Goal: Task Accomplishment & Management: Manage account settings

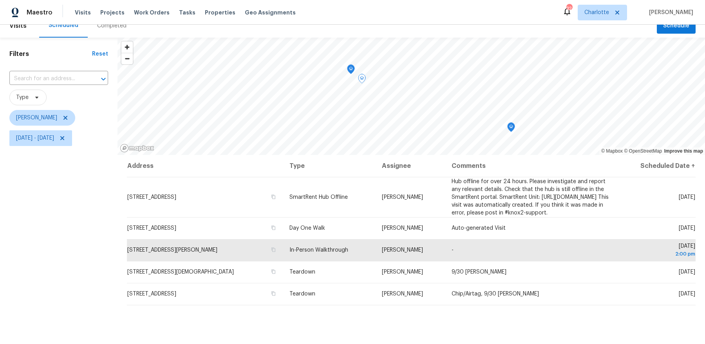
scroll to position [13, 0]
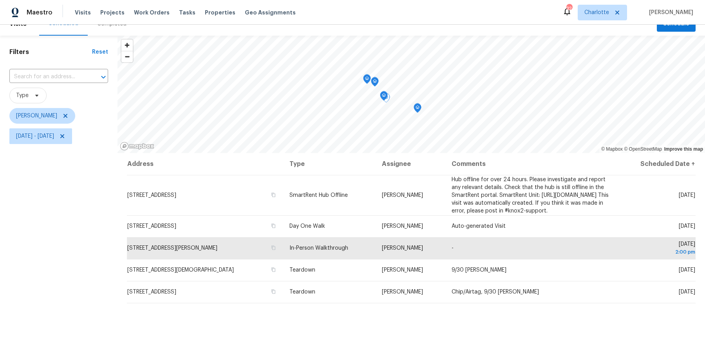
click at [416, 109] on icon "Map marker" at bounding box center [417, 108] width 7 height 9
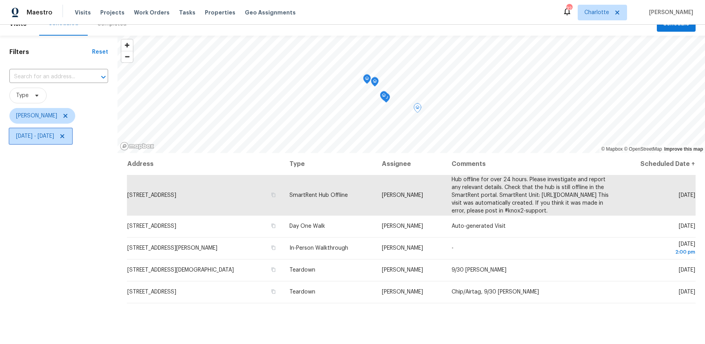
click at [64, 137] on icon at bounding box center [62, 136] width 4 height 4
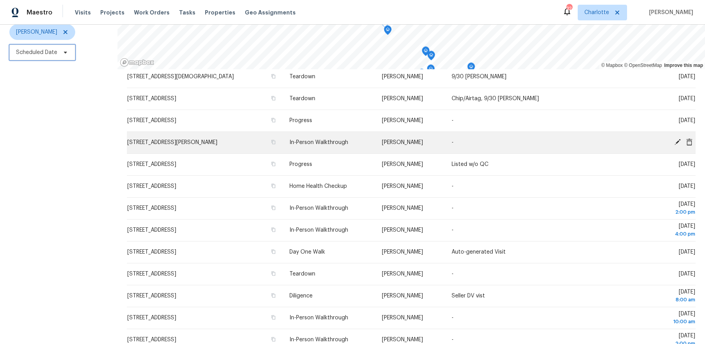
scroll to position [155, 0]
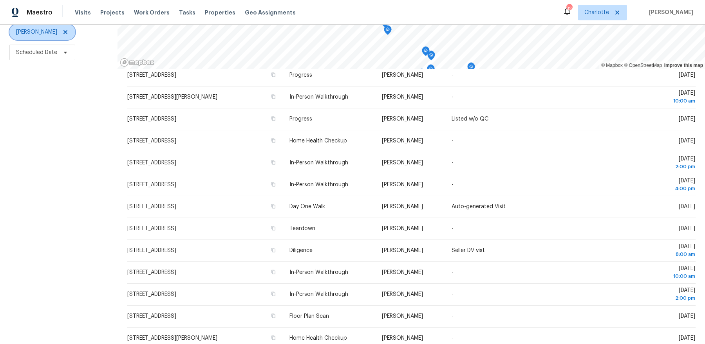
click at [62, 32] on icon at bounding box center [65, 32] width 6 height 6
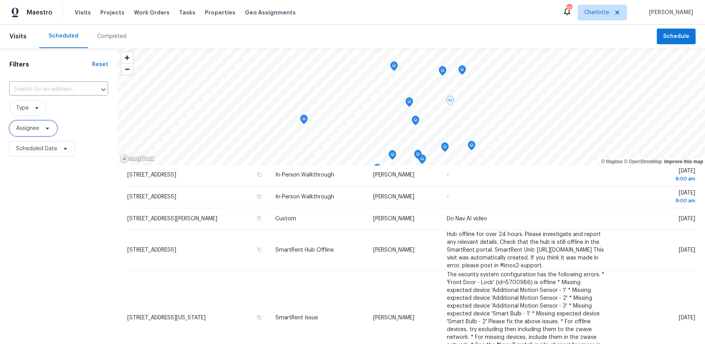
click at [50, 129] on icon at bounding box center [47, 128] width 6 height 6
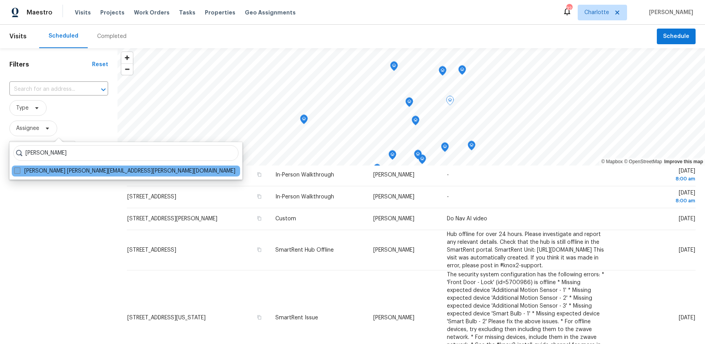
type input "greg janiak"
click at [75, 174] on label "Greg Janiak greg.janiak@opendoor.com" at bounding box center [124, 171] width 221 height 8
click at [19, 172] on input "Greg Janiak greg.janiak@opendoor.com" at bounding box center [16, 169] width 5 height 5
checkbox input "true"
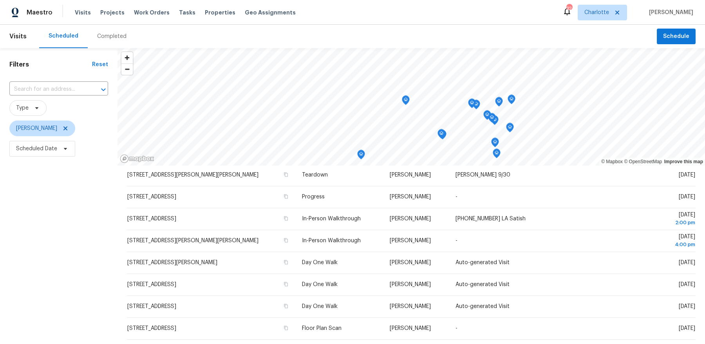
click at [56, 243] on div "Filters Reset ​ Type Greg Janiak Scheduled Date" at bounding box center [58, 244] width 117 height 393
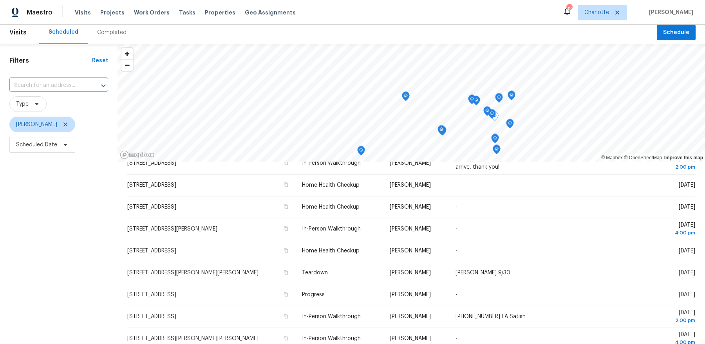
scroll to position [33, 0]
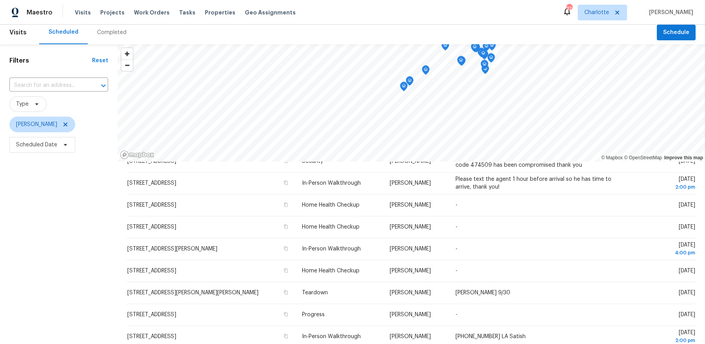
click at [403, 88] on icon "Map marker" at bounding box center [403, 86] width 7 height 9
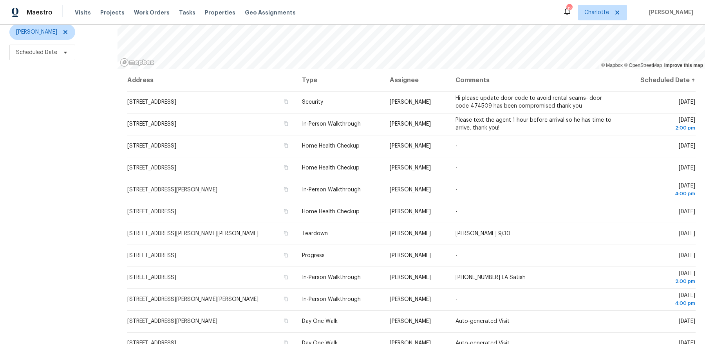
scroll to position [0, 0]
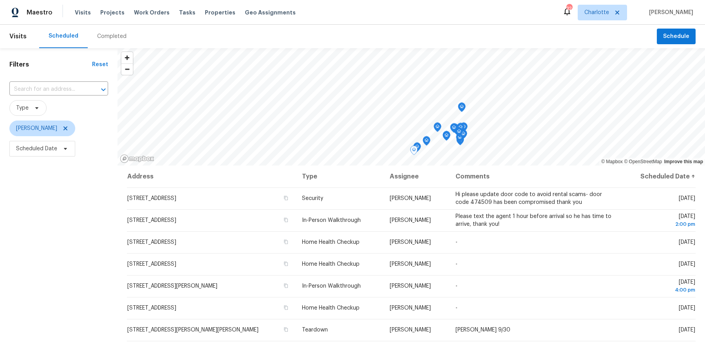
click at [458, 168] on div "© Mapbox © OpenStreetMap Improve this map Address Type Assignee Comments Schedu…" at bounding box center [410, 244] width 587 height 393
click at [452, 93] on icon "Map marker" at bounding box center [451, 91] width 7 height 9
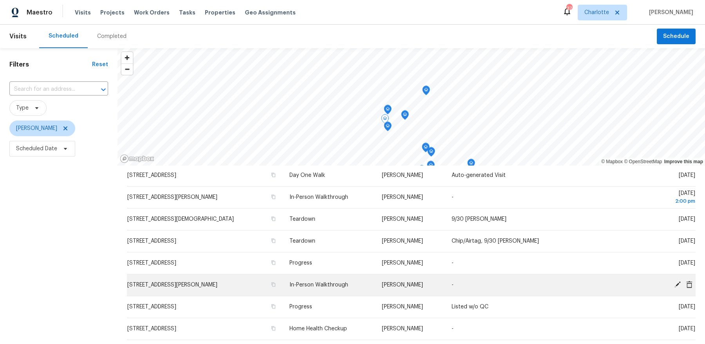
scroll to position [85, 0]
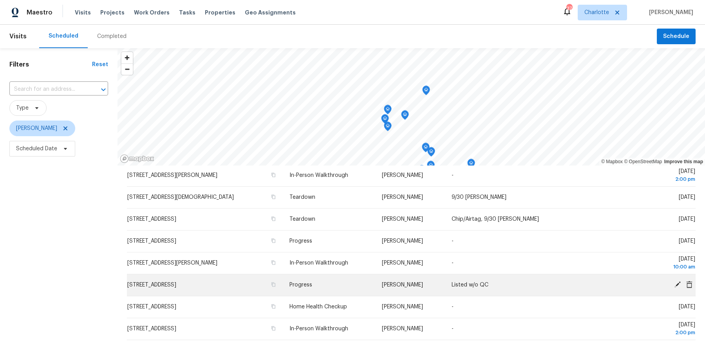
click at [176, 288] on span "4437 Devonhill Ln, Charlotte, NC 28269" at bounding box center [151, 284] width 49 height 5
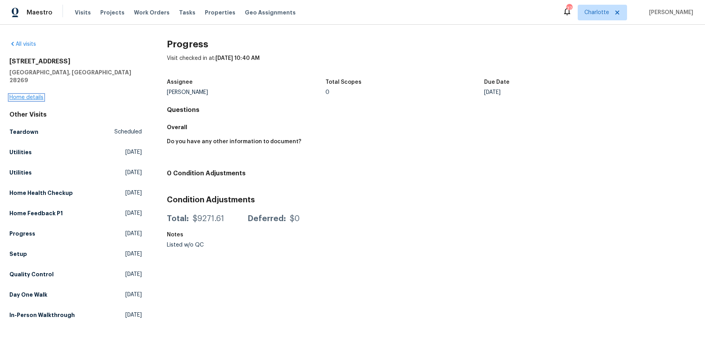
click at [27, 95] on link "Home details" at bounding box center [26, 97] width 34 height 5
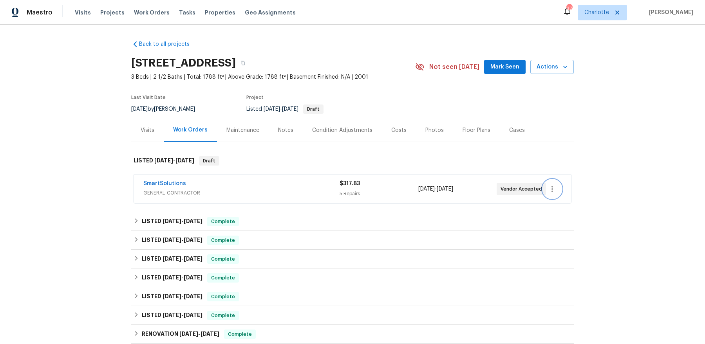
click at [558, 190] on button "button" at bounding box center [552, 189] width 19 height 19
click at [556, 230] on li "Delete" at bounding box center [585, 227] width 85 height 13
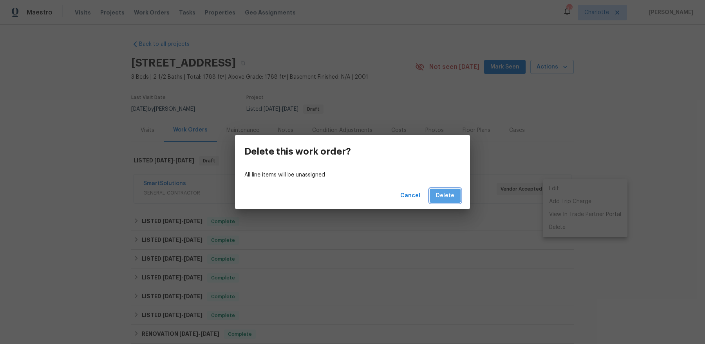
click at [440, 193] on span "Delete" at bounding box center [445, 196] width 18 height 10
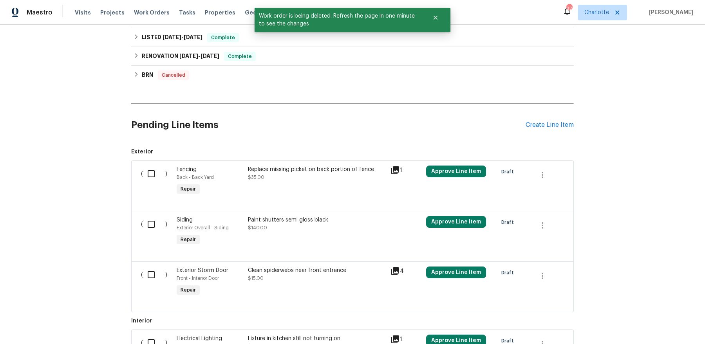
scroll to position [412, 0]
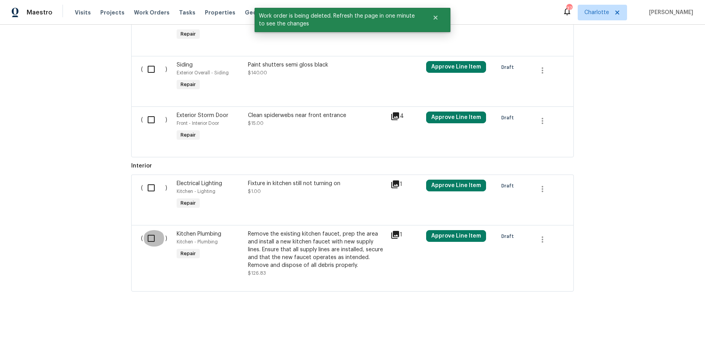
click at [151, 236] on input "checkbox" at bounding box center [154, 238] width 22 height 16
checkbox input "true"
click at [312, 185] on div "Fixture in kitchen still not turning on" at bounding box center [317, 184] width 138 height 8
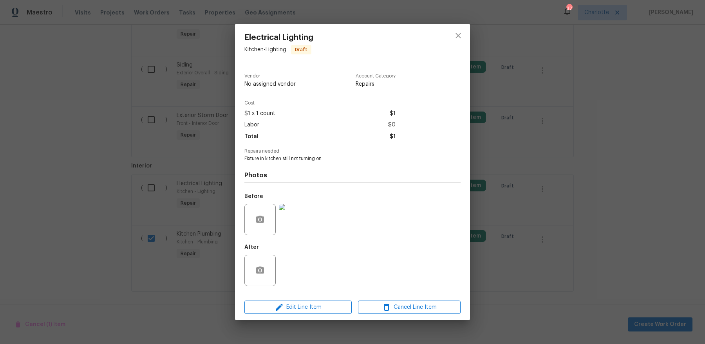
click at [298, 315] on div "Edit Line Item Cancel Line Item" at bounding box center [352, 307] width 235 height 26
click at [298, 305] on span "Edit Line Item" at bounding box center [298, 308] width 103 height 10
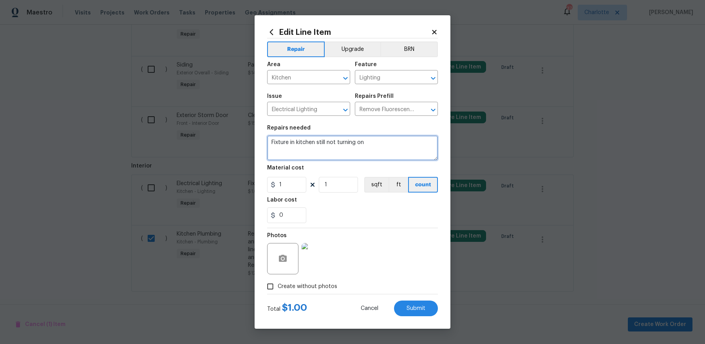
click at [311, 143] on textarea "Fixture in kitchen still not turning on" at bounding box center [352, 147] width 171 height 25
type textarea "troubleshoot kitchen light fixture (new bulb or fixture may be needed)"
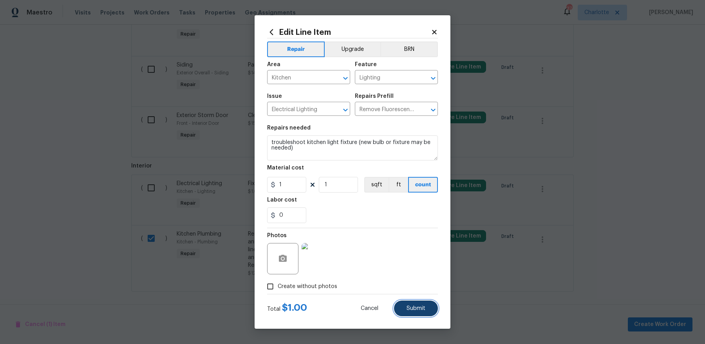
click at [414, 309] on span "Submit" at bounding box center [415, 309] width 19 height 6
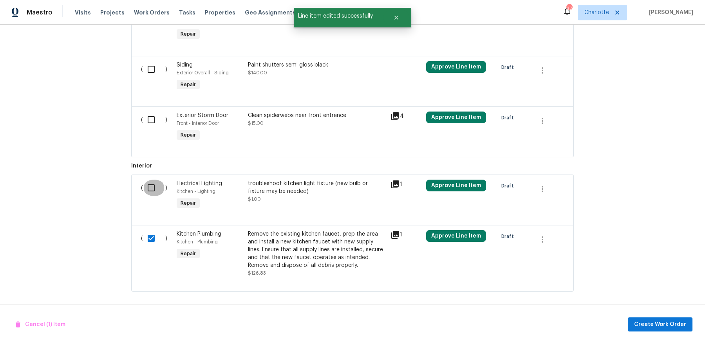
click at [146, 185] on input "checkbox" at bounding box center [154, 188] width 22 height 16
checkbox input "true"
click at [148, 118] on input "checkbox" at bounding box center [154, 120] width 22 height 16
checkbox input "true"
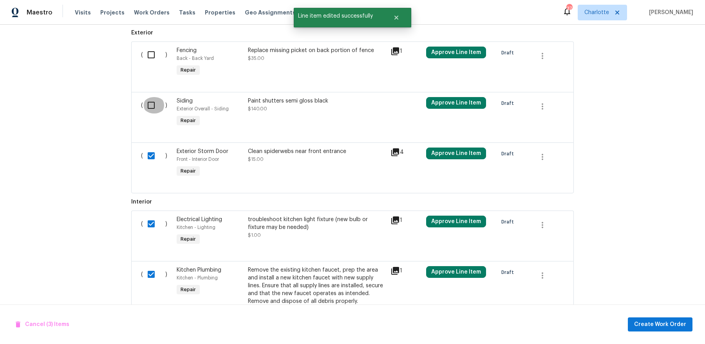
click at [150, 107] on input "checkbox" at bounding box center [154, 105] width 22 height 16
checkbox input "true"
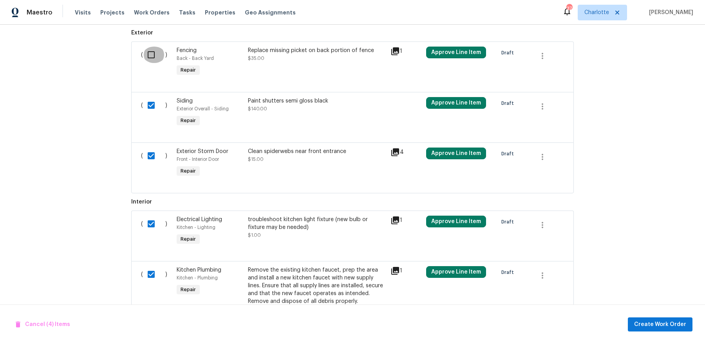
click at [150, 47] on input "checkbox" at bounding box center [154, 55] width 22 height 16
checkbox input "true"
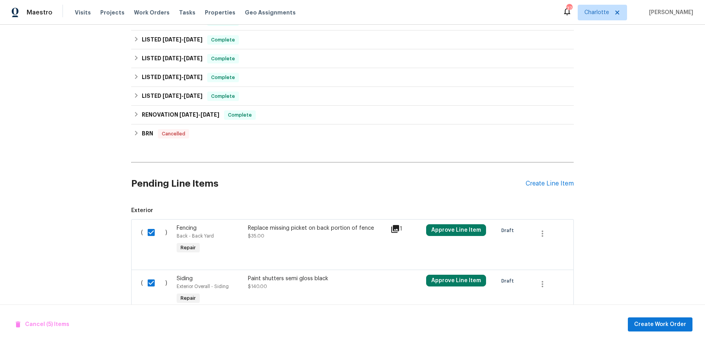
scroll to position [412, 0]
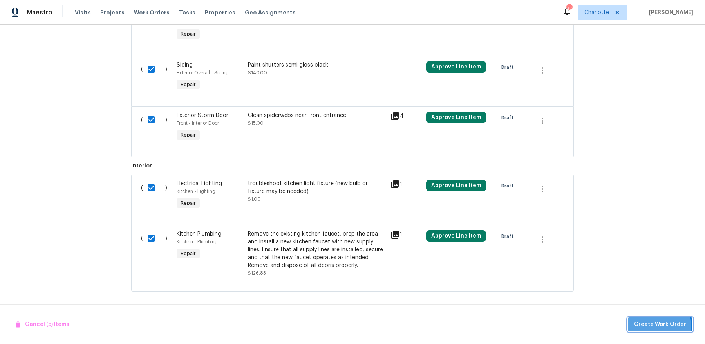
click at [654, 326] on span "Create Work Order" at bounding box center [660, 325] width 52 height 10
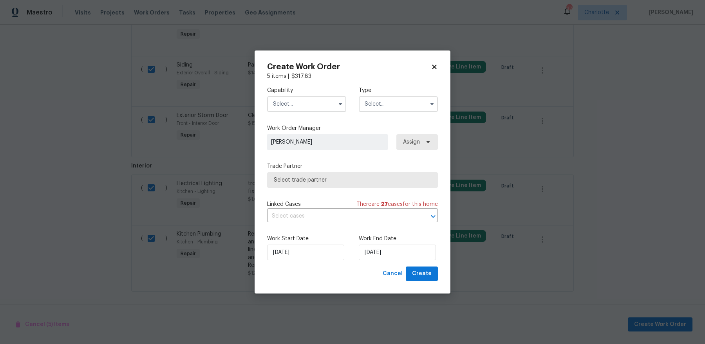
click at [322, 103] on input "text" at bounding box center [306, 104] width 79 height 16
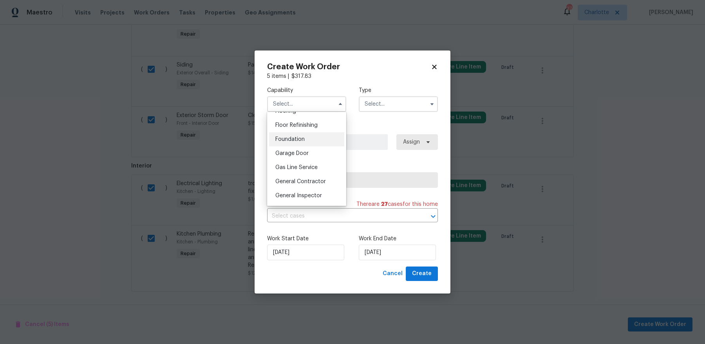
scroll to position [328, 0]
click at [316, 165] on span "General Contractor" at bounding box center [300, 167] width 51 height 5
type input "General Contractor"
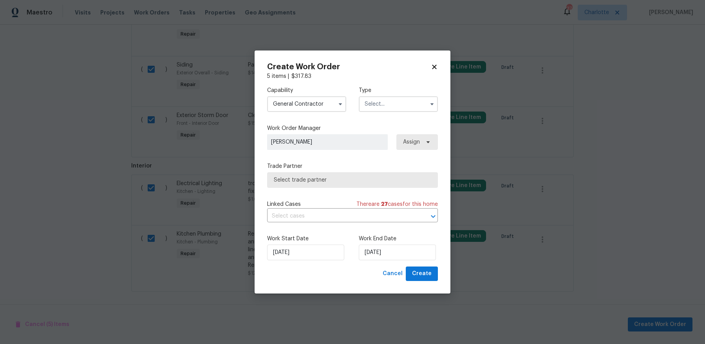
click at [399, 104] on input "text" at bounding box center [398, 104] width 79 height 16
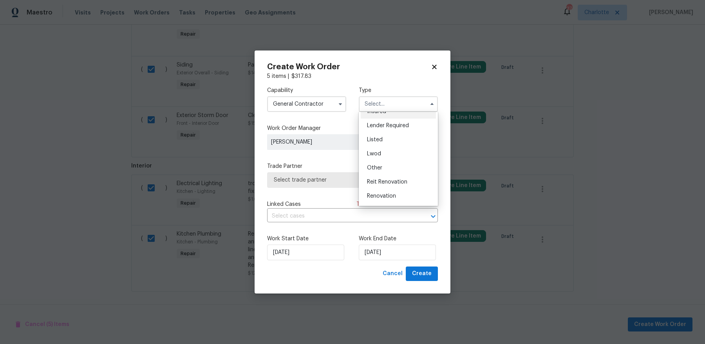
scroll to position [53, 0]
click at [387, 135] on div "Listed" at bounding box center [398, 138] width 75 height 14
type input "Listed"
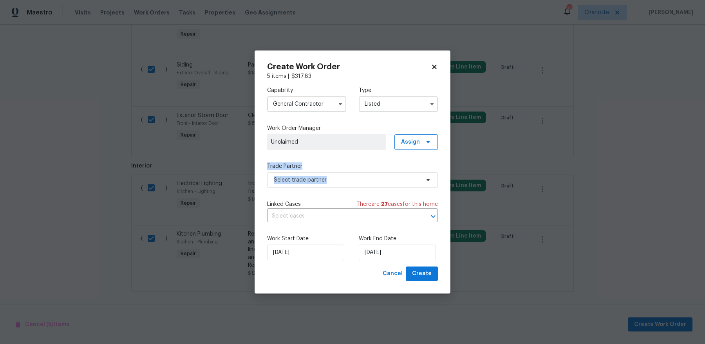
drag, startPoint x: 374, startPoint y: 188, endPoint x: 420, endPoint y: 139, distance: 67.4
click at [420, 139] on div "Capability General Contractor Type Listed Work Order Manager Unclaimed Assign T…" at bounding box center [352, 173] width 171 height 186
click at [420, 139] on span "Assign" at bounding box center [415, 142] width 43 height 16
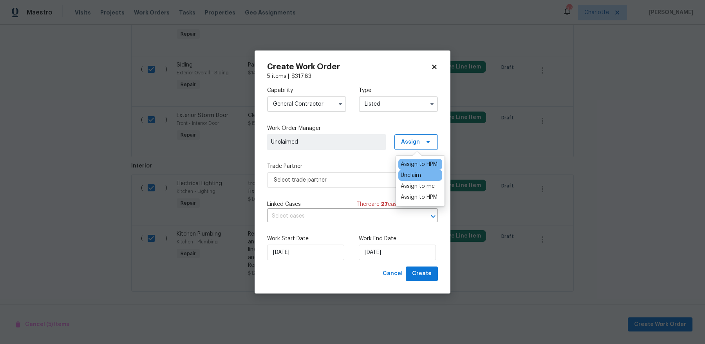
click at [408, 161] on div "Assign to HPM" at bounding box center [419, 165] width 37 height 8
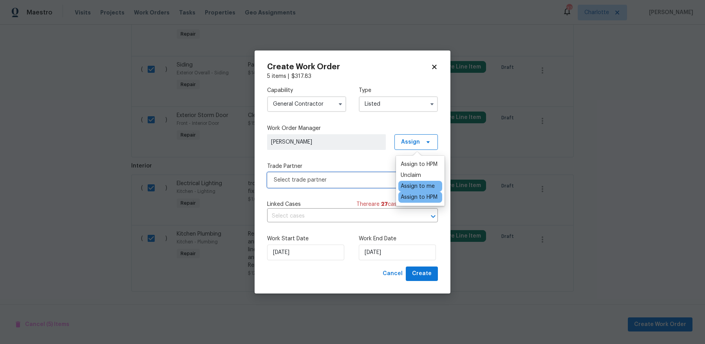
click at [341, 182] on span "Select trade partner" at bounding box center [347, 180] width 146 height 8
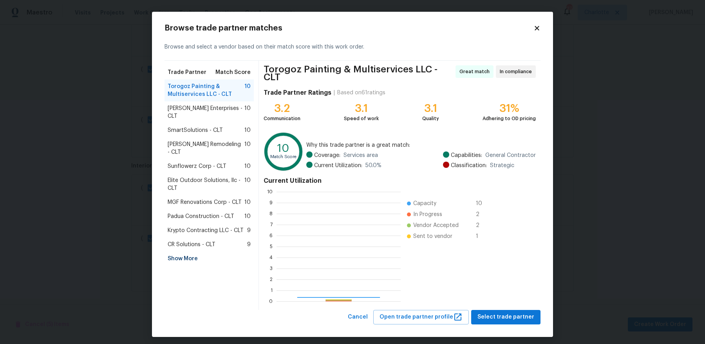
scroll to position [110, 124]
click at [238, 227] on span "Krypto Contracting LLC - CLT" at bounding box center [206, 231] width 76 height 8
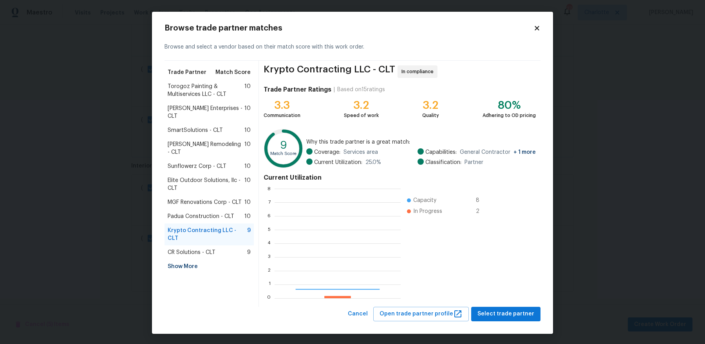
scroll to position [110, 126]
click at [225, 249] on div "CR Solutions - CLT 9" at bounding box center [209, 253] width 83 height 8
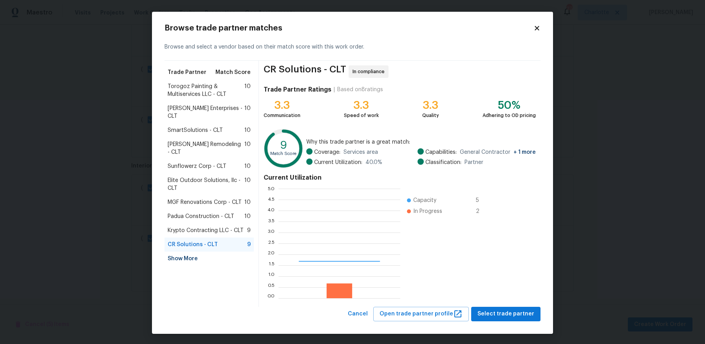
scroll to position [0, 0]
click at [229, 227] on span "Krypto Contracting LLC - CLT" at bounding box center [206, 231] width 76 height 8
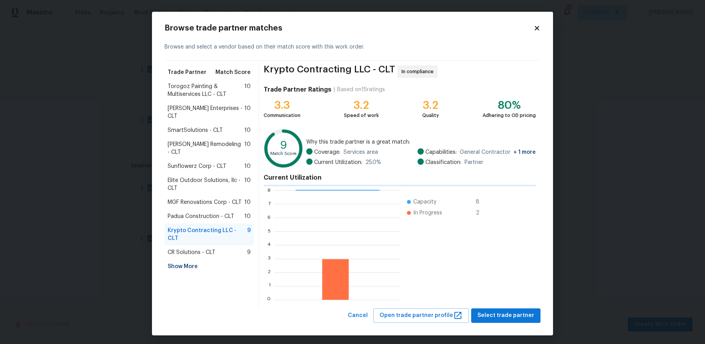
scroll to position [110, 126]
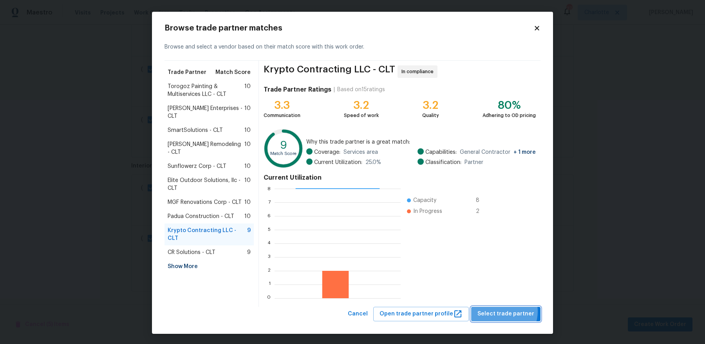
click at [504, 311] on span "Select trade partner" at bounding box center [505, 314] width 57 height 10
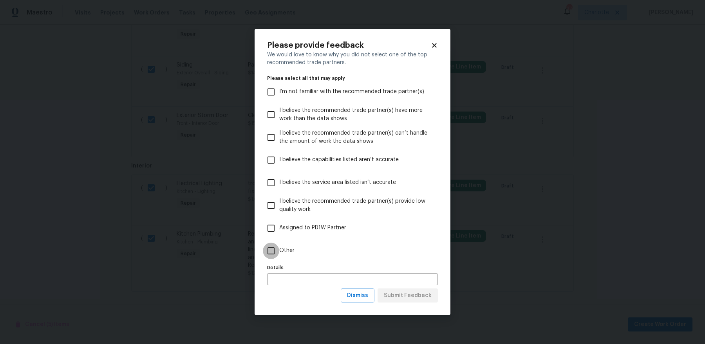
click at [278, 257] on input "Other" at bounding box center [271, 251] width 16 height 16
checkbox input "true"
click at [403, 294] on span "Submit Feedback" at bounding box center [408, 296] width 48 height 10
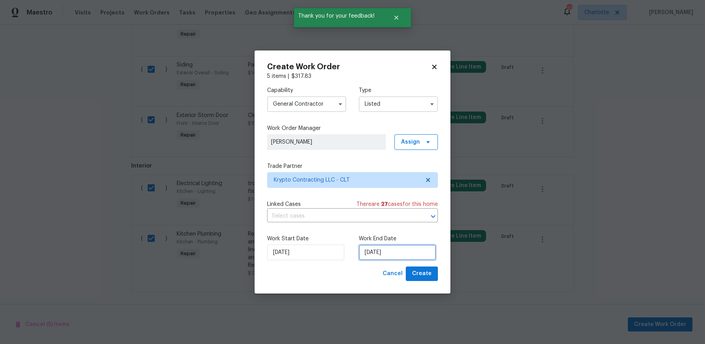
click at [401, 251] on input "9/29/2025" at bounding box center [397, 253] width 77 height 16
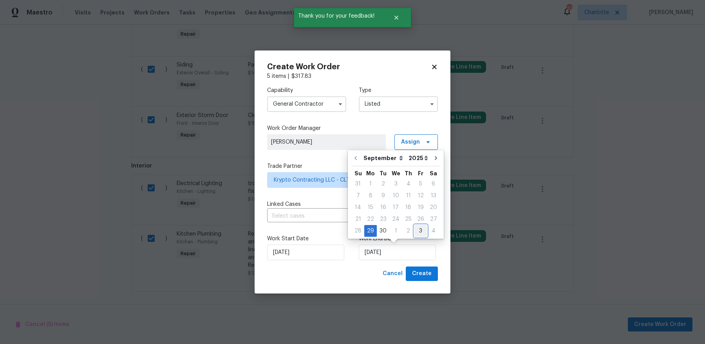
click at [418, 227] on div "3" at bounding box center [420, 231] width 13 height 11
type input "10/3/2025"
select select "9"
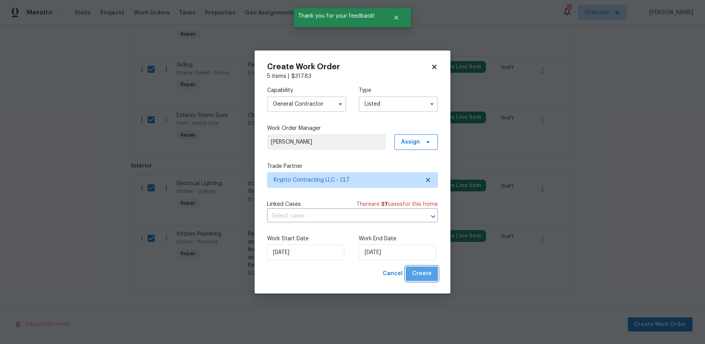
click at [425, 273] on span "Create" at bounding box center [422, 274] width 20 height 10
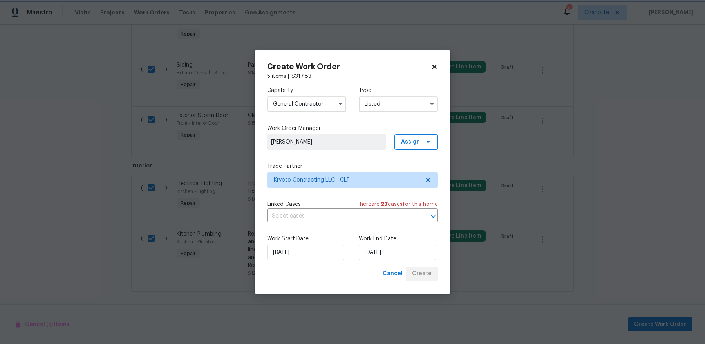
checkbox input "false"
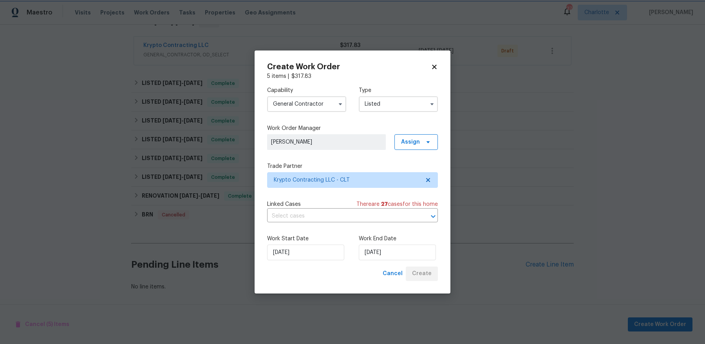
scroll to position [137, 0]
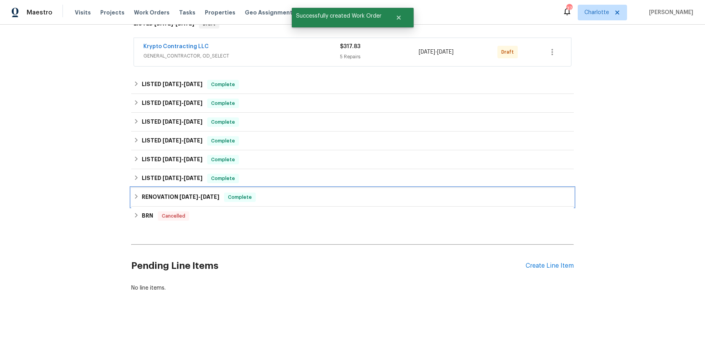
click at [166, 195] on h6 "RENOVATION 4/7/25 - 4/30/25" at bounding box center [181, 197] width 78 height 9
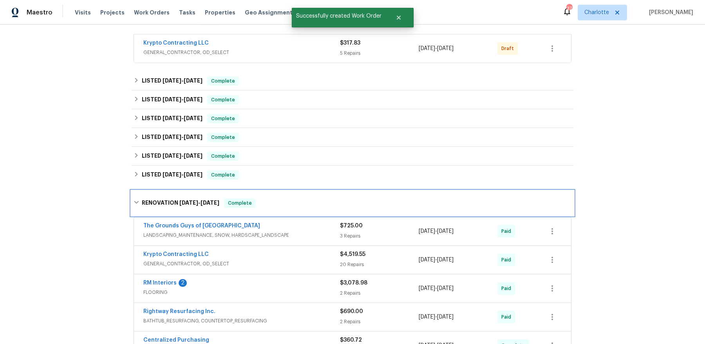
scroll to position [142, 0]
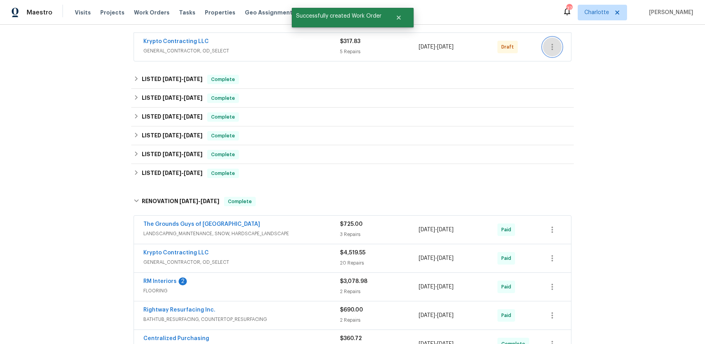
click at [554, 49] on icon "button" at bounding box center [551, 46] width 9 height 9
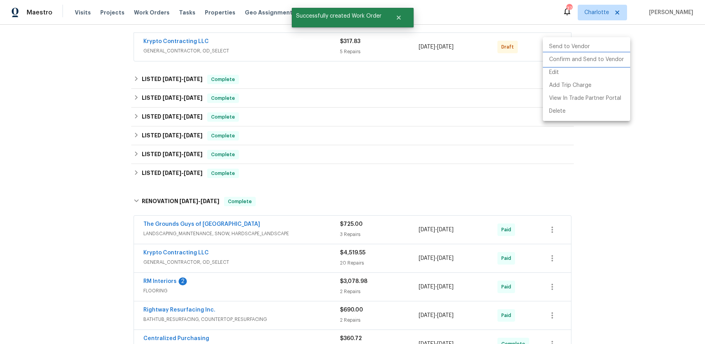
click at [555, 61] on li "Confirm and Send to Vendor" at bounding box center [586, 59] width 87 height 13
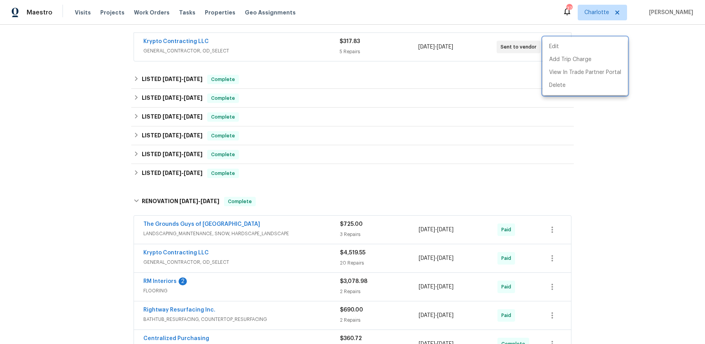
click at [323, 78] on div at bounding box center [352, 172] width 705 height 344
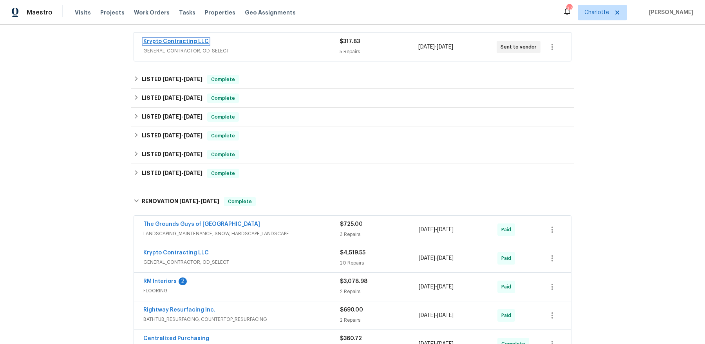
click at [172, 40] on link "Krypto Contracting LLC" at bounding box center [175, 41] width 65 height 5
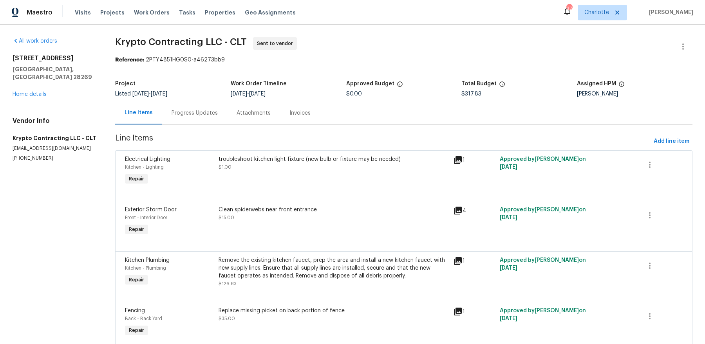
click at [199, 111] on div "Progress Updates" at bounding box center [195, 113] width 46 height 8
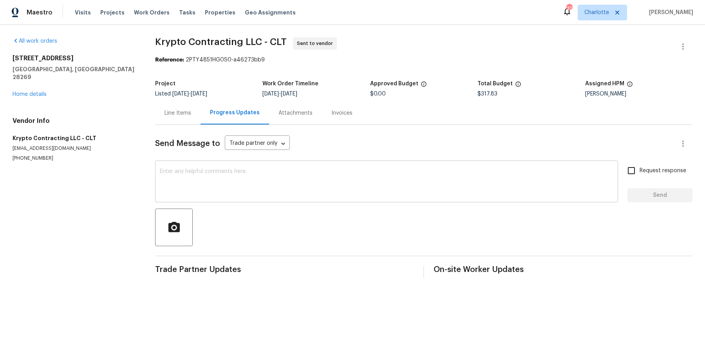
click at [212, 165] on div "x ​" at bounding box center [386, 183] width 463 height 40
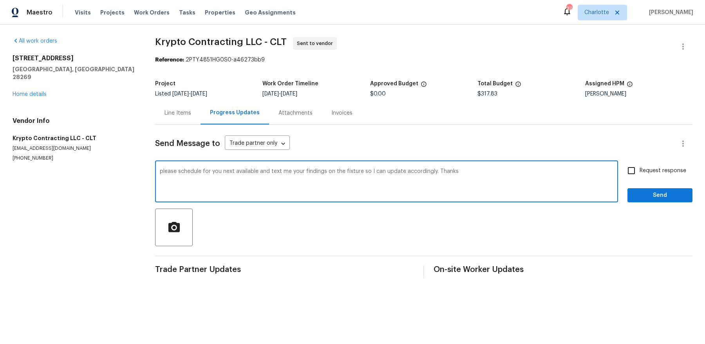
type textarea "please schedule for you next available and text me your findings on the fixture…"
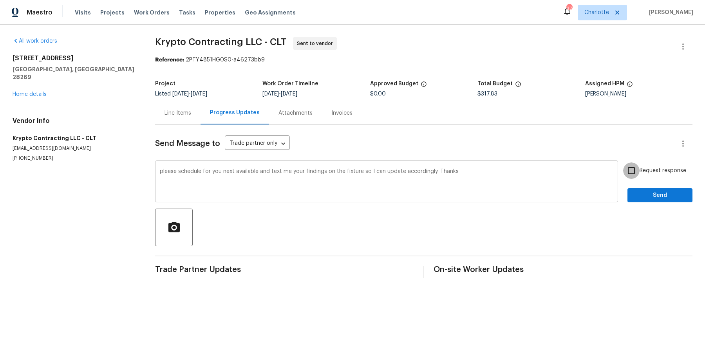
click at [623, 163] on input "Request response" at bounding box center [631, 171] width 16 height 16
checkbox input "true"
click at [627, 188] on button "Send" at bounding box center [659, 195] width 65 height 14
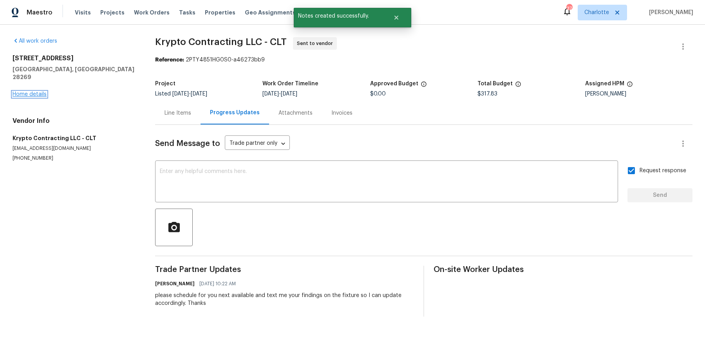
click at [31, 92] on link "Home details" at bounding box center [30, 94] width 34 height 5
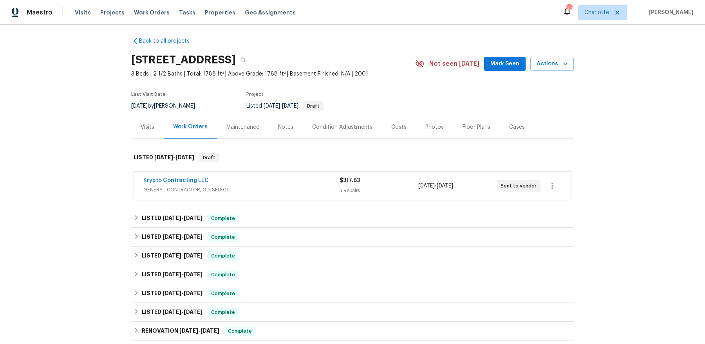
scroll to position [5, 0]
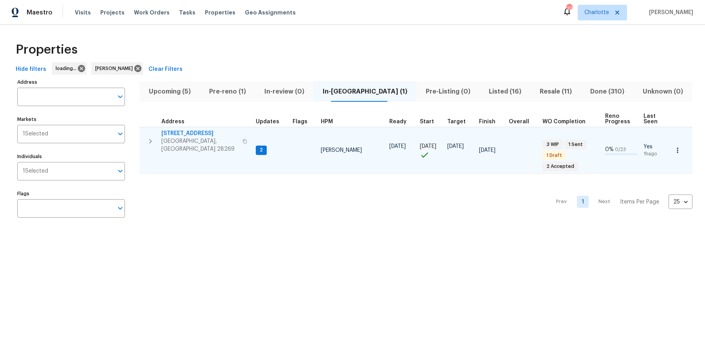
click at [193, 127] on td "5017 Haybridge Rd Charlotte, NC 28269" at bounding box center [195, 141] width 113 height 28
click at [190, 131] on span "5017 Haybridge Rd" at bounding box center [199, 134] width 76 height 8
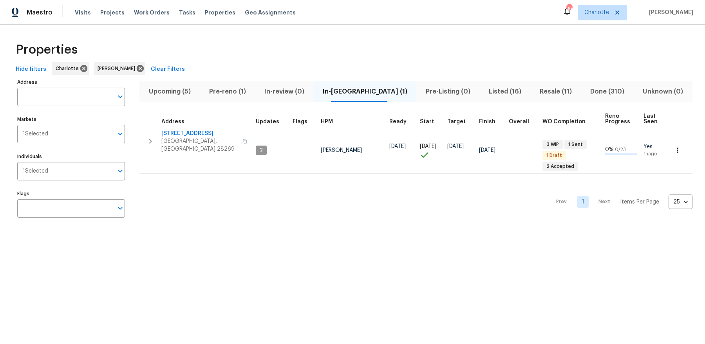
click at [535, 95] on span "Resale (11)" at bounding box center [555, 91] width 41 height 11
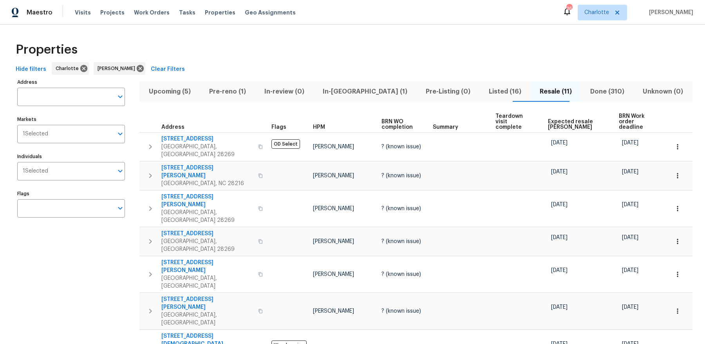
click at [579, 122] on span "Expected resale COE" at bounding box center [577, 124] width 58 height 11
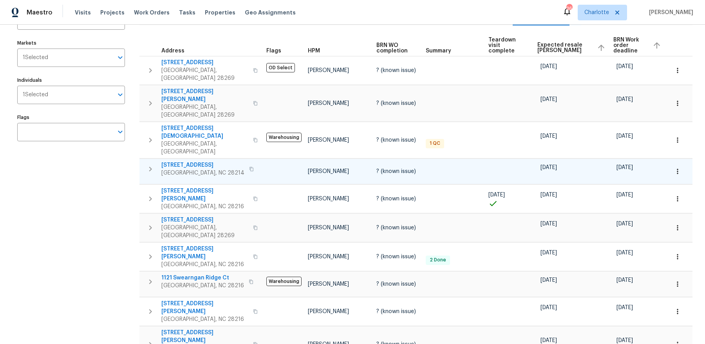
scroll to position [79, 0]
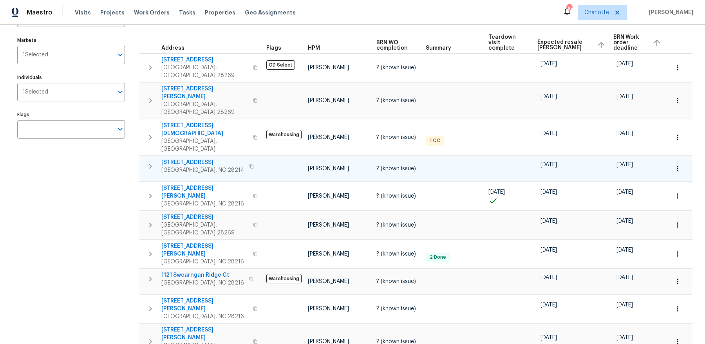
click at [557, 162] on span "10/08/25" at bounding box center [548, 164] width 16 height 5
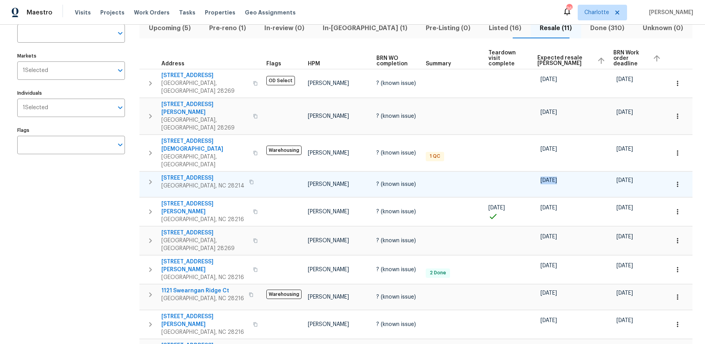
scroll to position [0, 0]
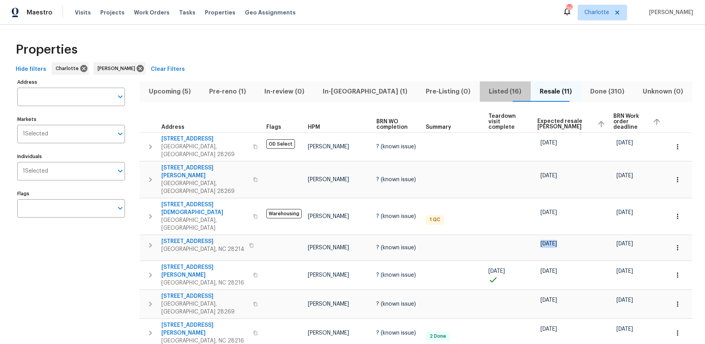
click at [484, 90] on span "Listed (16)" at bounding box center [505, 91] width 42 height 11
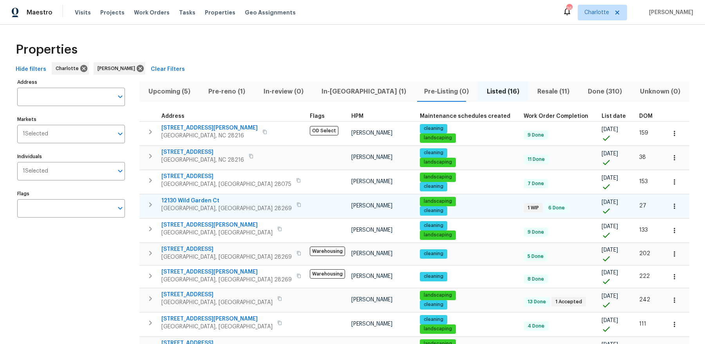
click at [199, 199] on span "12130 Wild Garden Ct" at bounding box center [226, 201] width 130 height 8
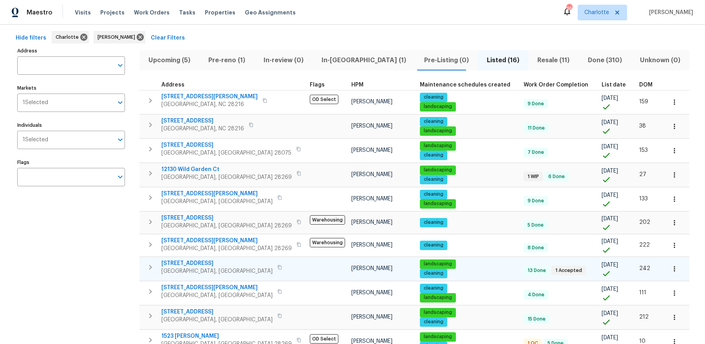
click at [180, 262] on span "8806 Glenside St" at bounding box center [216, 264] width 111 height 8
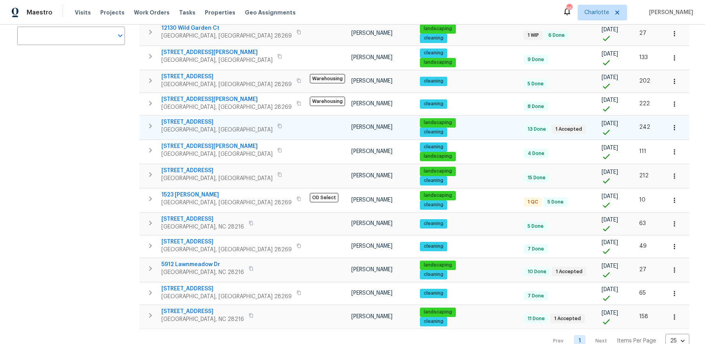
scroll to position [184, 0]
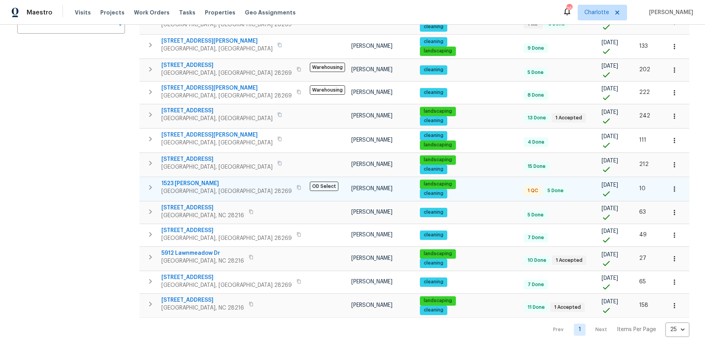
click at [184, 181] on span "1523 Callender Ln" at bounding box center [226, 184] width 130 height 8
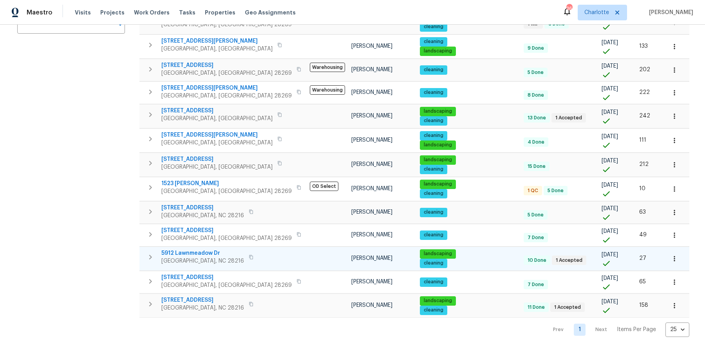
click at [193, 250] on span "5912 Lawnmeadow Dr" at bounding box center [202, 253] width 83 height 8
click at [188, 297] on span "7325 Larwill Ln" at bounding box center [202, 300] width 83 height 8
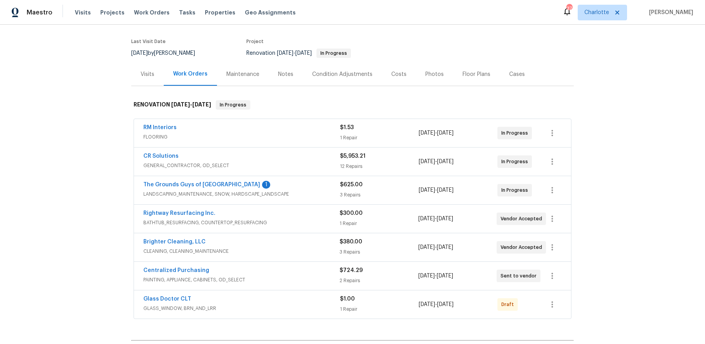
scroll to position [98, 0]
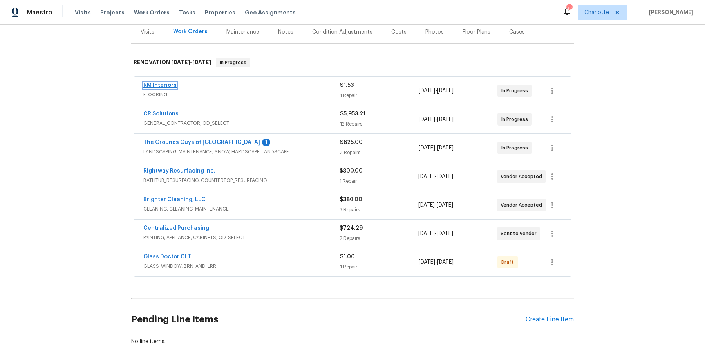
click at [161, 85] on link "RM Interiors" at bounding box center [159, 85] width 33 height 5
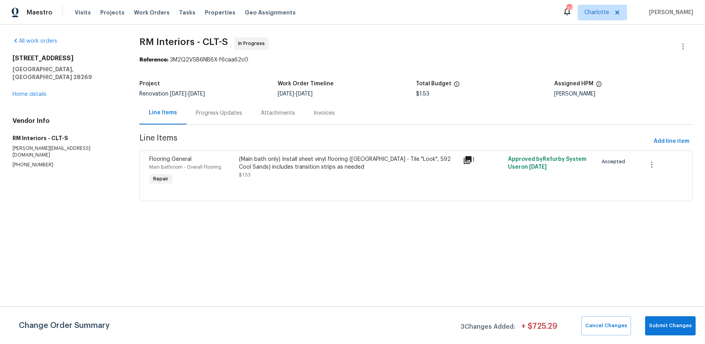
click at [214, 117] on div "Progress Updates" at bounding box center [218, 112] width 65 height 23
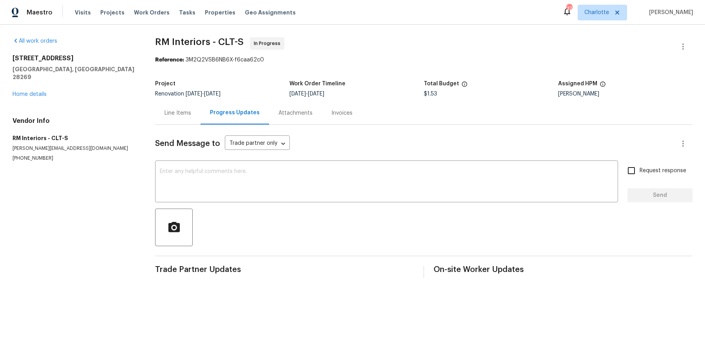
click at [186, 112] on div "Line Items" at bounding box center [177, 113] width 27 height 8
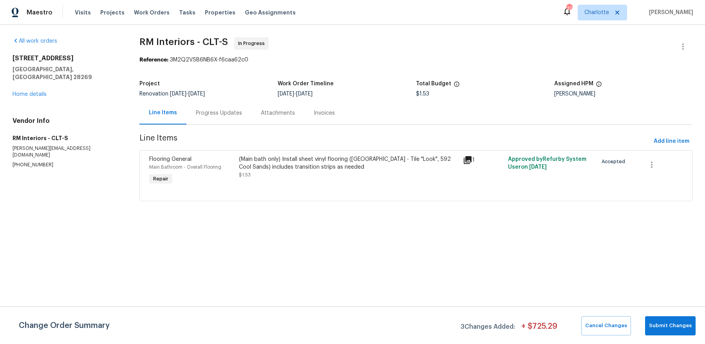
click at [304, 170] on div "(Main bath only) Install sheet vinyl flooring (Sugar Valley - Tile "Look", 592 …" at bounding box center [349, 163] width 220 height 16
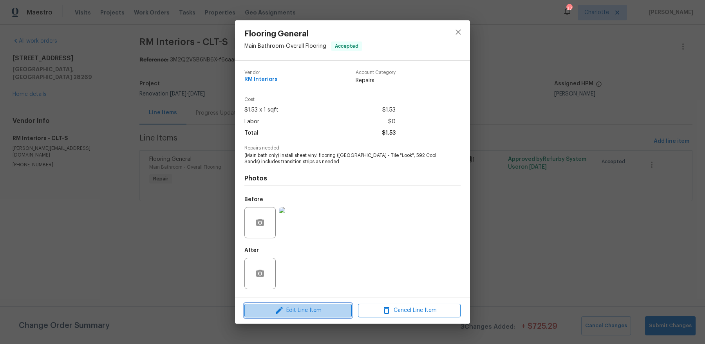
click at [298, 305] on button "Edit Line Item" at bounding box center [297, 311] width 107 height 14
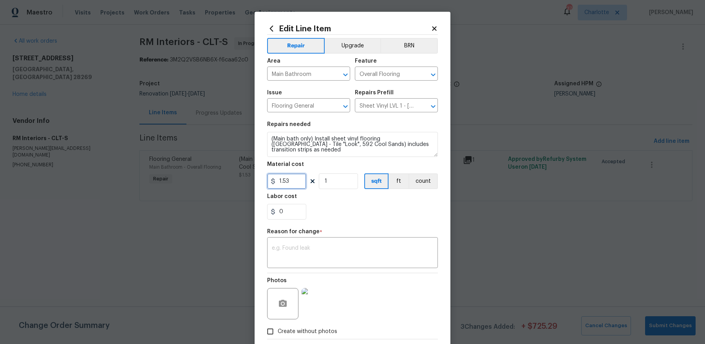
click at [289, 184] on input "1.53" at bounding box center [286, 181] width 39 height 16
paste input "text"
type input "1.53"
click at [312, 252] on textarea at bounding box center [352, 254] width 161 height 16
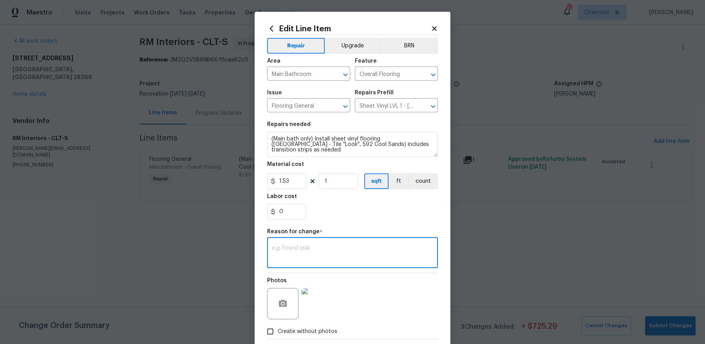
paste textarea "$342.60"
type textarea "$342.60"
click at [278, 179] on input "1.53" at bounding box center [286, 181] width 39 height 16
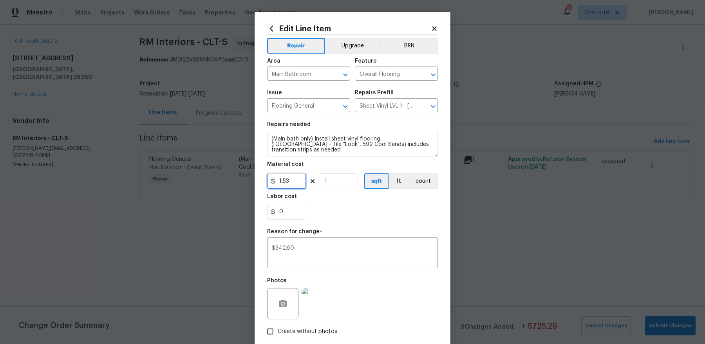
click at [278, 179] on input "1.53" at bounding box center [286, 181] width 39 height 16
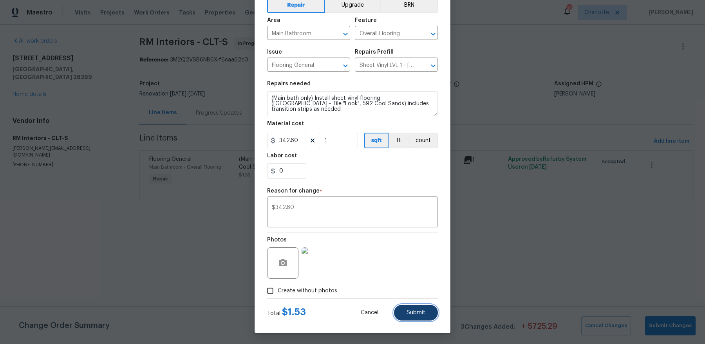
type input "342.6"
click at [420, 310] on span "Submit" at bounding box center [415, 313] width 19 height 6
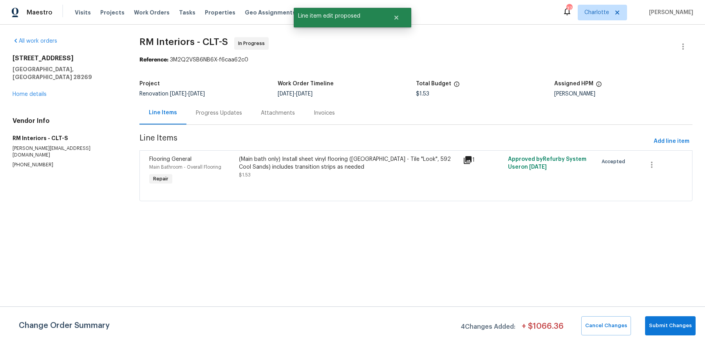
scroll to position [0, 0]
click at [661, 323] on span "Submit Changes" at bounding box center [670, 326] width 43 height 9
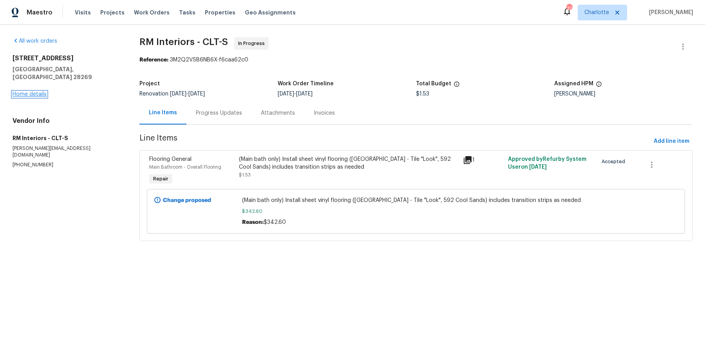
click at [25, 92] on link "Home details" at bounding box center [30, 94] width 34 height 5
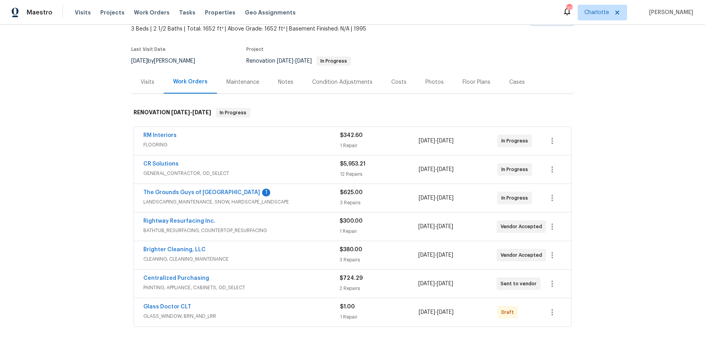
scroll to position [58, 0]
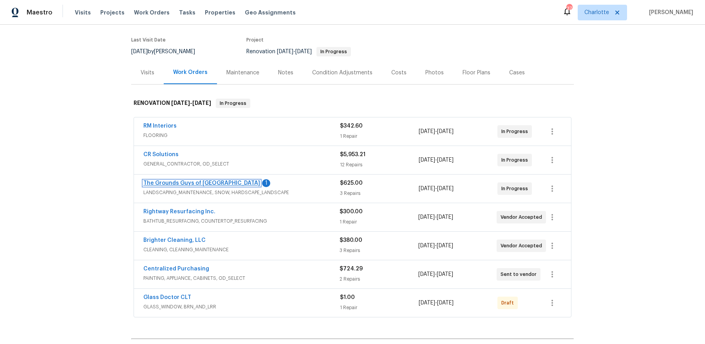
click at [201, 183] on link "The Grounds Guys of Huntersville" at bounding box center [201, 183] width 117 height 5
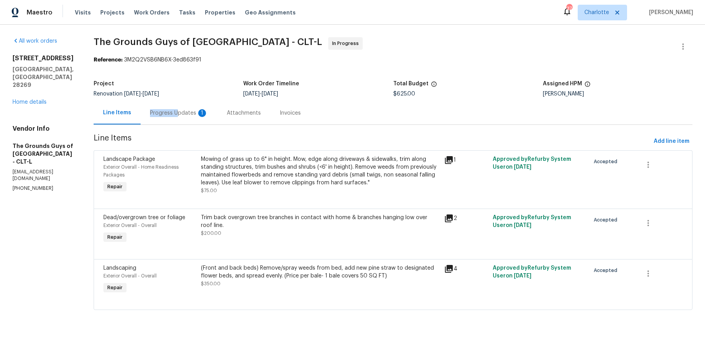
click at [199, 109] on div "Progress Updates 1" at bounding box center [179, 113] width 58 height 8
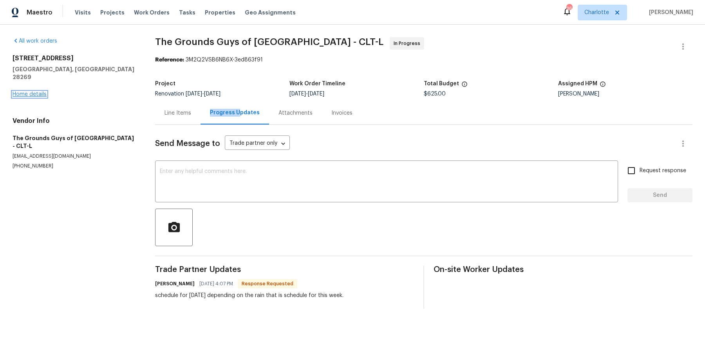
click at [15, 92] on link "Home details" at bounding box center [30, 94] width 34 height 5
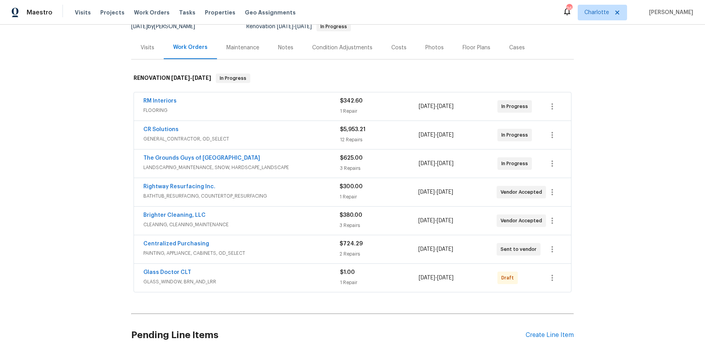
scroll to position [89, 0]
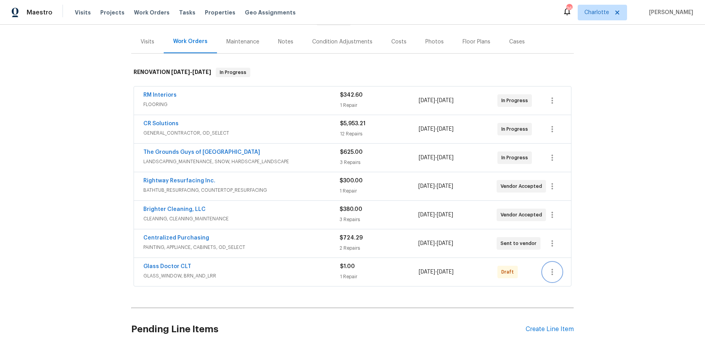
click at [551, 271] on icon "button" at bounding box center [551, 271] width 9 height 9
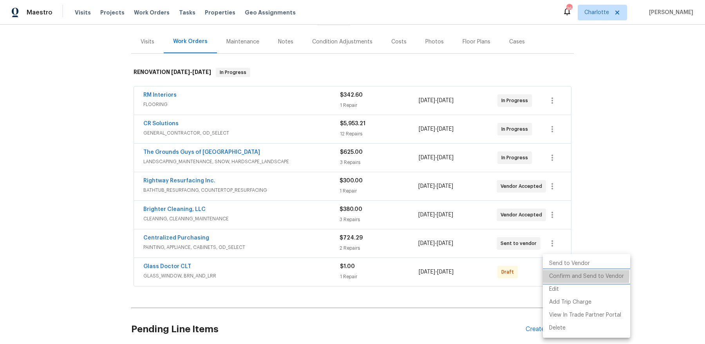
click at [551, 275] on li "Confirm and Send to Vendor" at bounding box center [586, 276] width 87 height 13
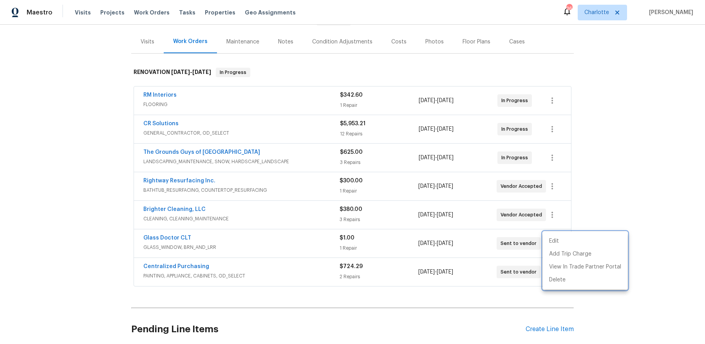
click at [278, 245] on div at bounding box center [352, 172] width 705 height 344
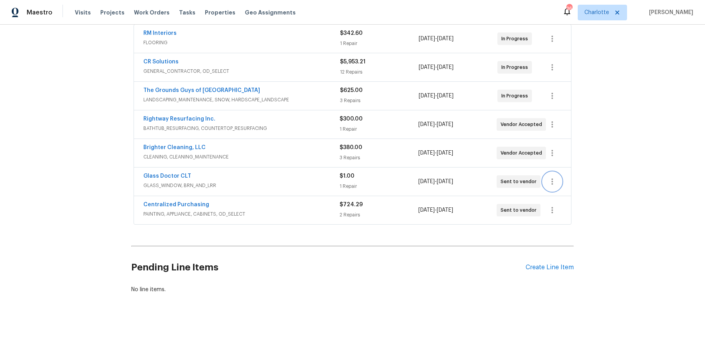
scroll to position [4, 0]
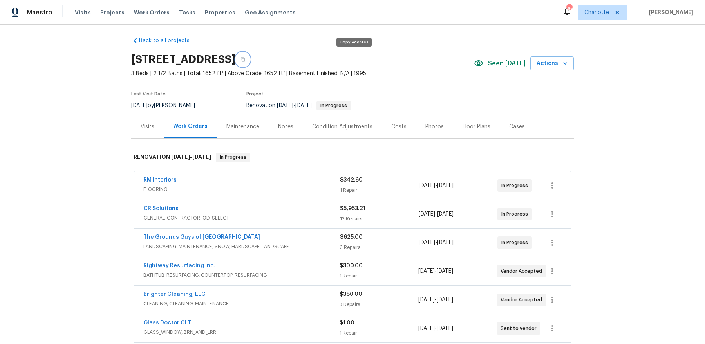
click at [250, 62] on button "button" at bounding box center [243, 59] width 14 height 14
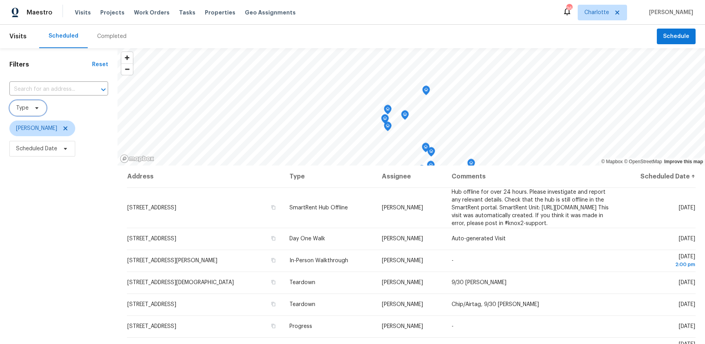
click at [29, 112] on span "Type" at bounding box center [27, 108] width 37 height 16
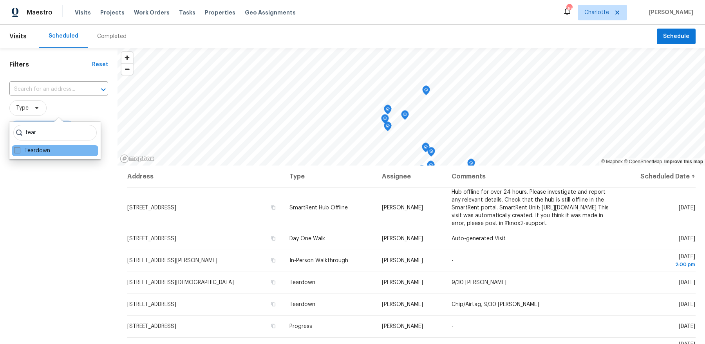
type input "tear"
click at [28, 152] on label "Teardown" at bounding box center [32, 151] width 36 height 8
click at [19, 152] on input "Teardown" at bounding box center [16, 149] width 5 height 5
checkbox input "true"
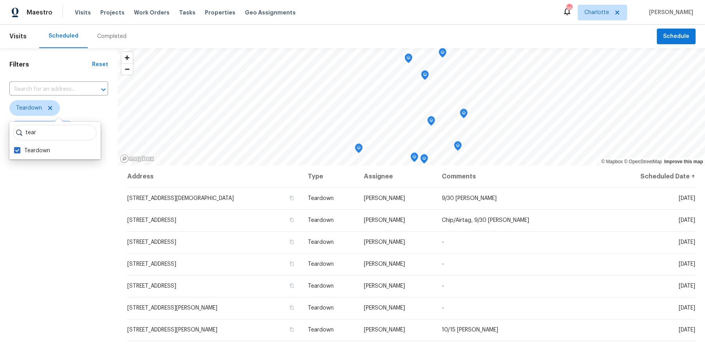
click at [64, 242] on div "Filters Reset ​ Teardown [PERSON_NAME] Scheduled Date" at bounding box center [58, 244] width 117 height 393
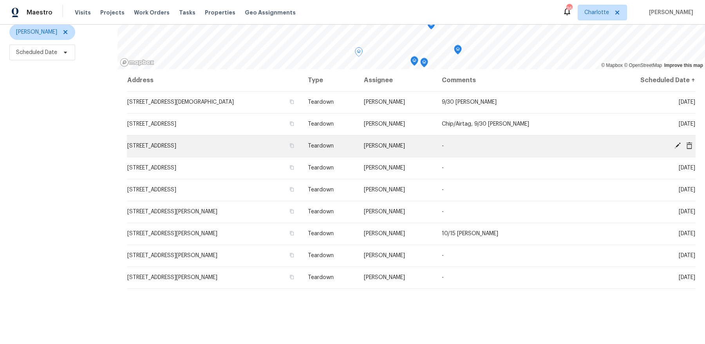
click at [676, 147] on icon at bounding box center [677, 146] width 6 height 6
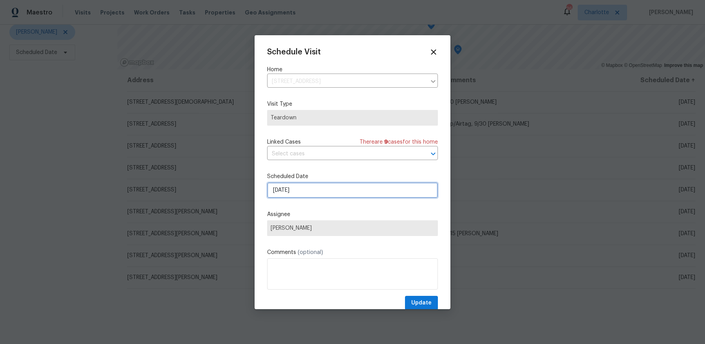
select select "9"
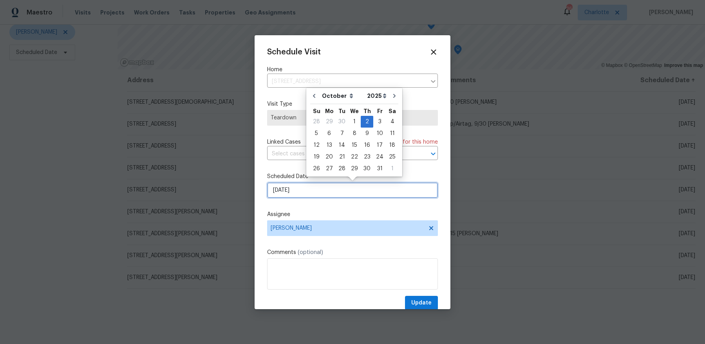
click at [311, 193] on input "[DATE]" at bounding box center [352, 190] width 171 height 16
click at [343, 138] on div "7" at bounding box center [342, 133] width 13 height 11
type input "[DATE]"
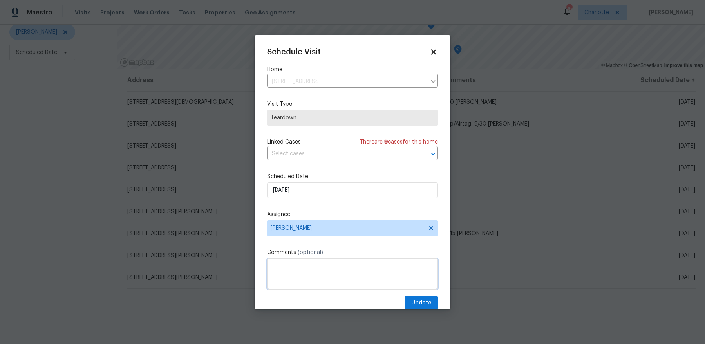
click at [306, 282] on textarea at bounding box center [352, 273] width 171 height 31
type textarea "10/8 [PERSON_NAME]"
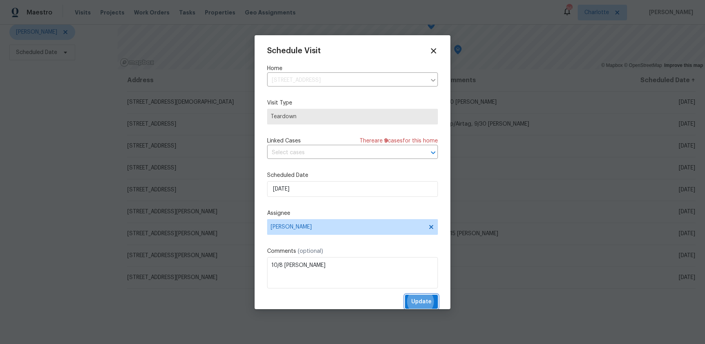
click at [405, 295] on button "Update" at bounding box center [421, 302] width 33 height 14
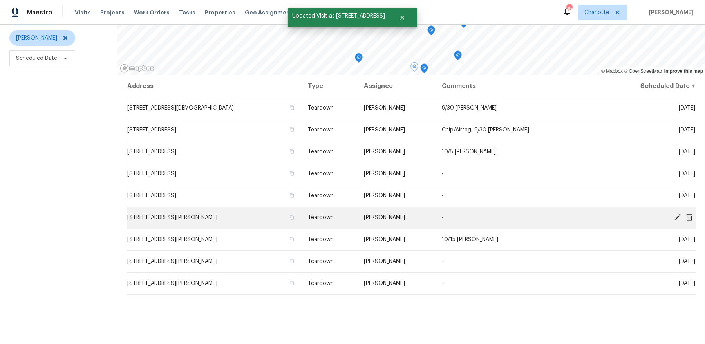
scroll to position [96, 0]
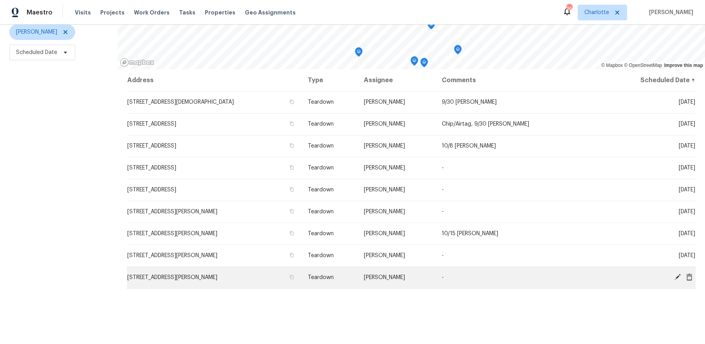
click at [675, 275] on icon at bounding box center [677, 277] width 7 height 7
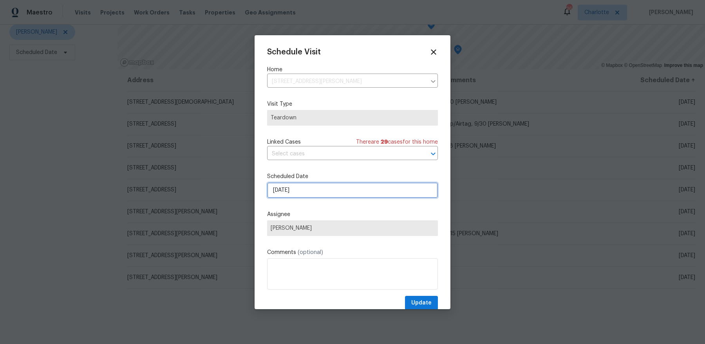
select select "9"
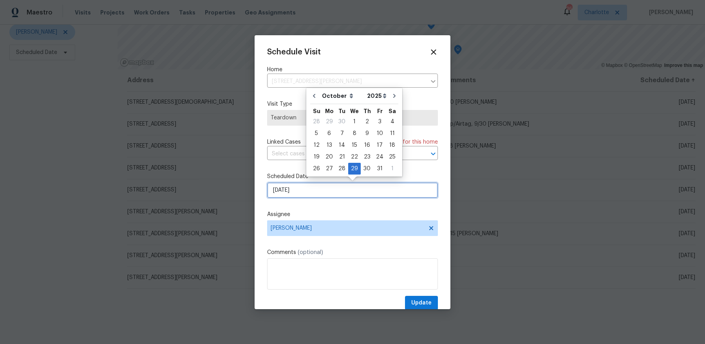
click at [347, 194] on input "[DATE]" at bounding box center [352, 190] width 171 height 16
click at [391, 99] on icon "Go to next month" at bounding box center [394, 96] width 6 height 6
type input "11/29/2025"
select select "10"
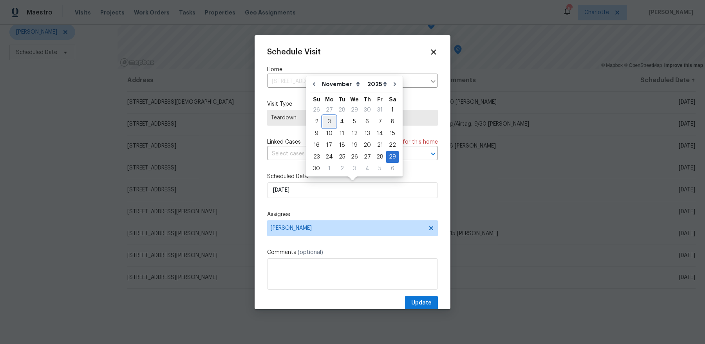
click at [326, 122] on div "3" at bounding box center [329, 121] width 13 height 11
type input "11/3/2025"
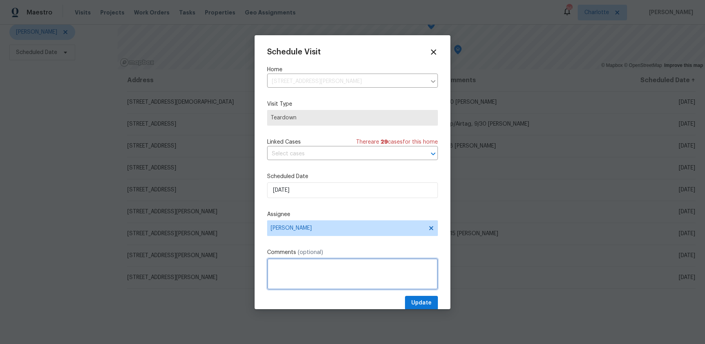
click at [313, 283] on textarea at bounding box center [352, 273] width 171 height 31
type textarea "11/4 COE"
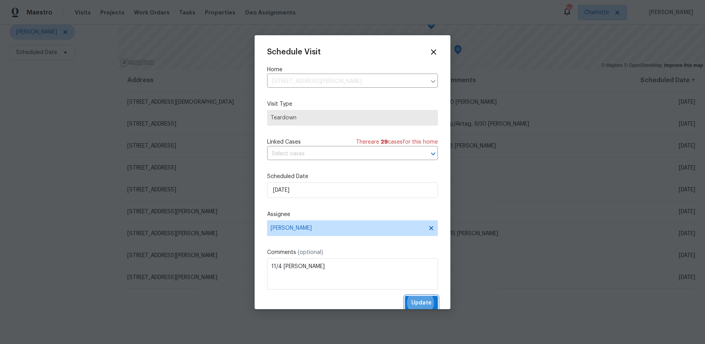
scroll to position [1, 0]
click at [405, 295] on button "Update" at bounding box center [421, 302] width 33 height 14
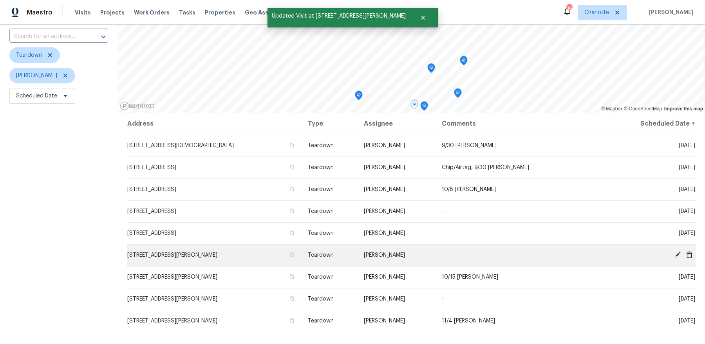
scroll to position [55, 0]
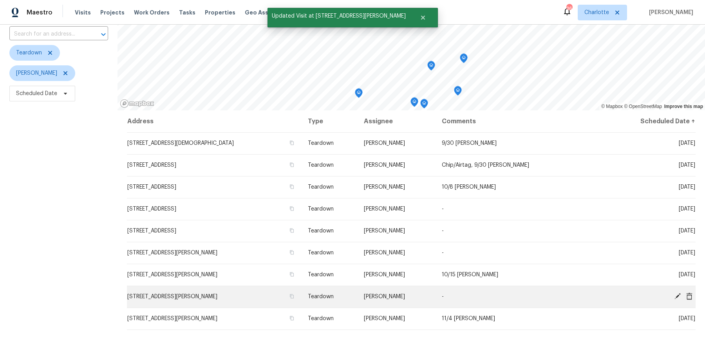
click at [677, 297] on icon at bounding box center [677, 296] width 7 height 7
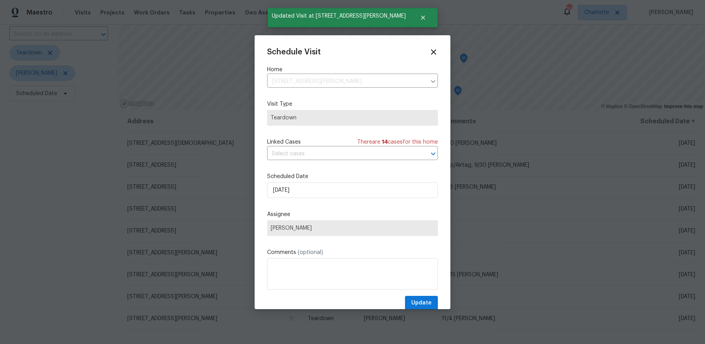
click at [307, 177] on label "Scheduled Date" at bounding box center [352, 177] width 171 height 8
click at [307, 187] on input "10/16/2025" at bounding box center [352, 190] width 171 height 16
select select "9"
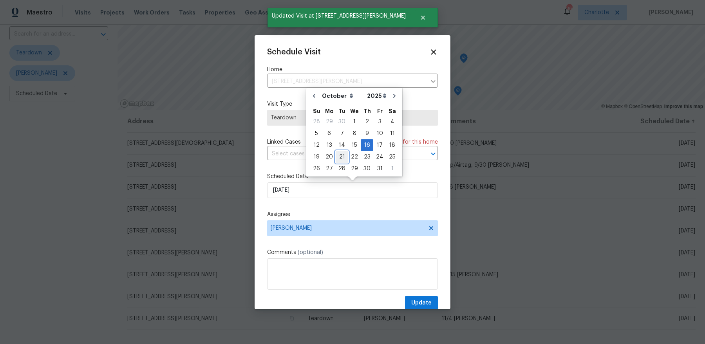
click at [342, 155] on div "21" at bounding box center [342, 157] width 13 height 11
type input "10/21/2025"
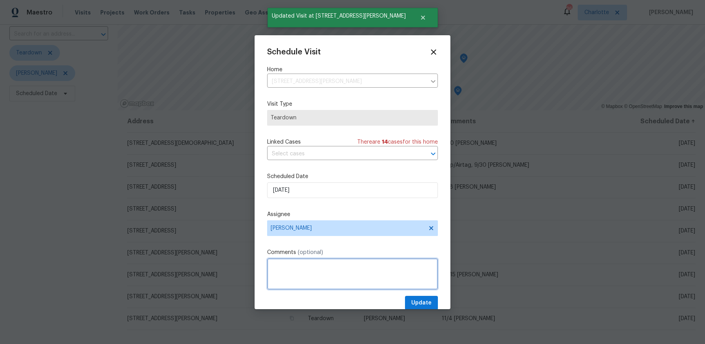
click at [317, 289] on textarea at bounding box center [352, 273] width 171 height 31
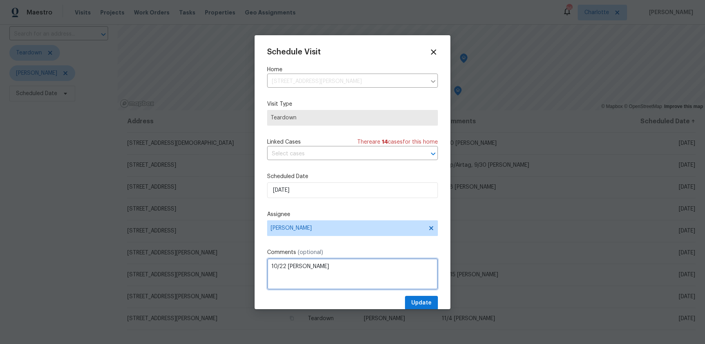
type textarea "10/22 COE"
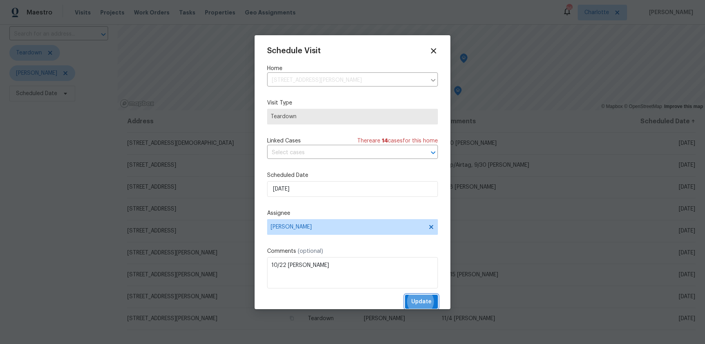
click at [405, 295] on button "Update" at bounding box center [421, 302] width 33 height 14
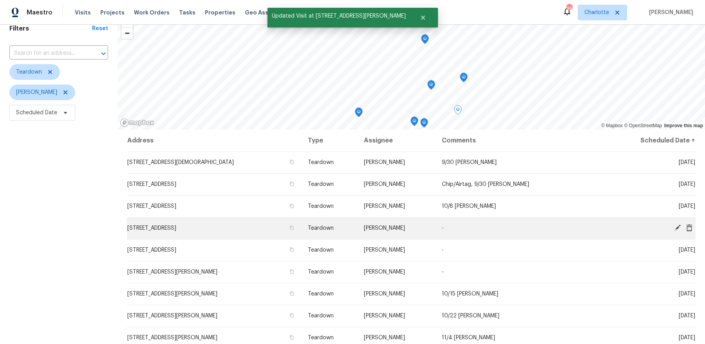
scroll to position [74, 0]
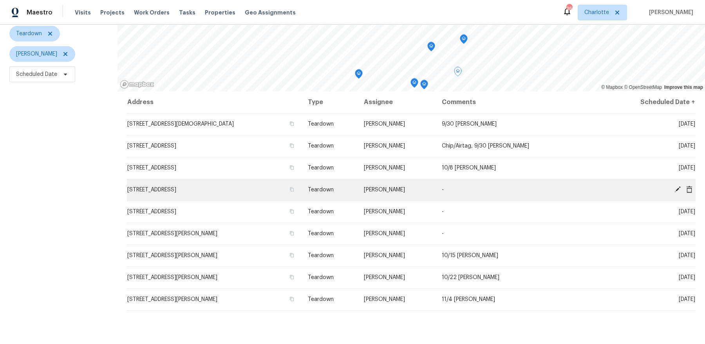
click at [677, 191] on icon at bounding box center [677, 189] width 7 height 7
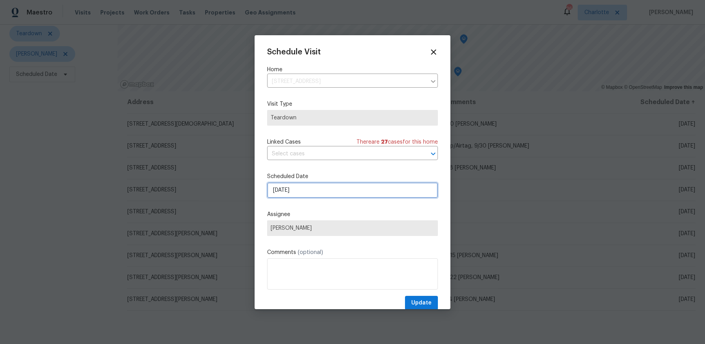
click at [314, 184] on input "10/8/2025" at bounding box center [352, 190] width 171 height 16
select select "9"
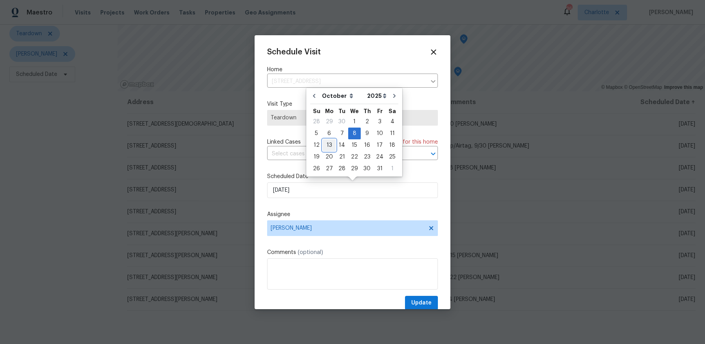
click at [329, 146] on div "13" at bounding box center [329, 145] width 13 height 11
type input "10/13/2025"
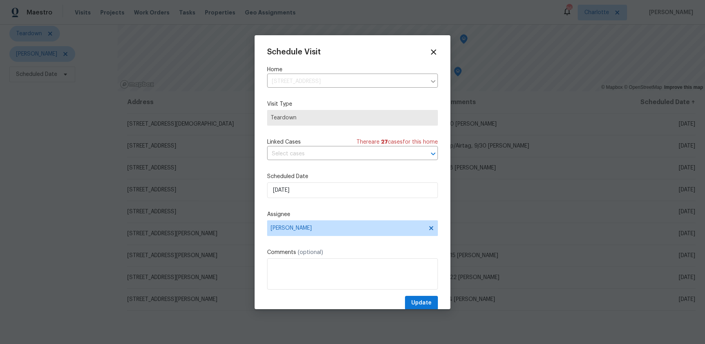
click at [325, 307] on div "Update" at bounding box center [352, 303] width 171 height 14
click at [323, 249] on label "Comments (optional)" at bounding box center [352, 253] width 171 height 8
click at [322, 271] on textarea at bounding box center [352, 273] width 171 height 31
type textarea "10/14 COE"
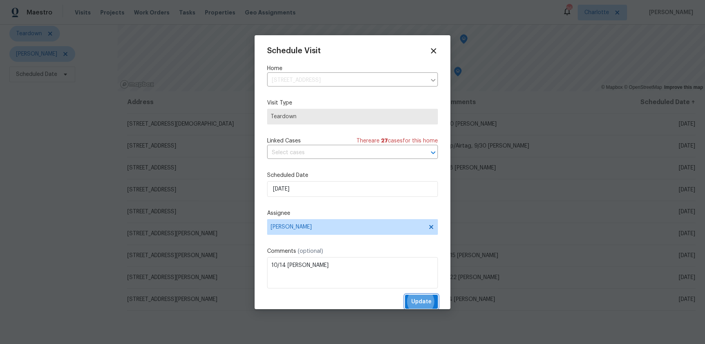
click at [405, 295] on button "Update" at bounding box center [421, 302] width 33 height 14
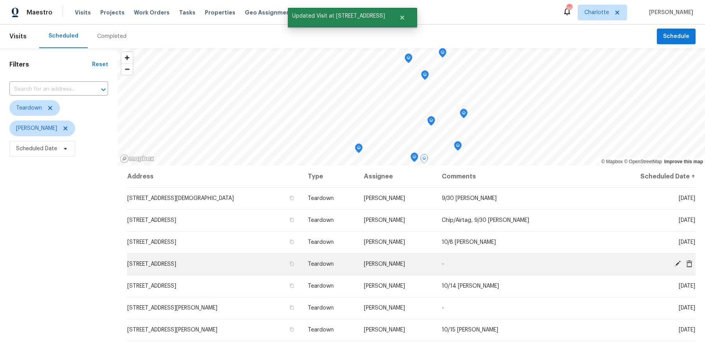
scroll to position [39, 0]
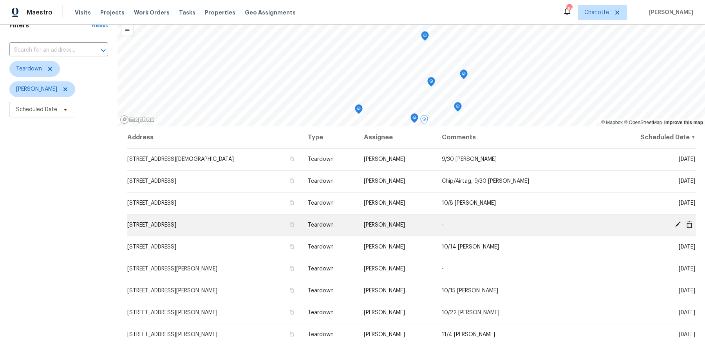
click at [677, 224] on icon at bounding box center [677, 225] width 6 height 6
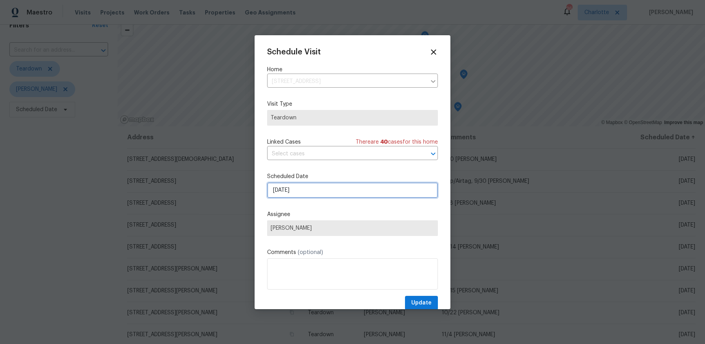
click at [355, 186] on input "10/12/2025" at bounding box center [352, 190] width 171 height 16
select select "9"
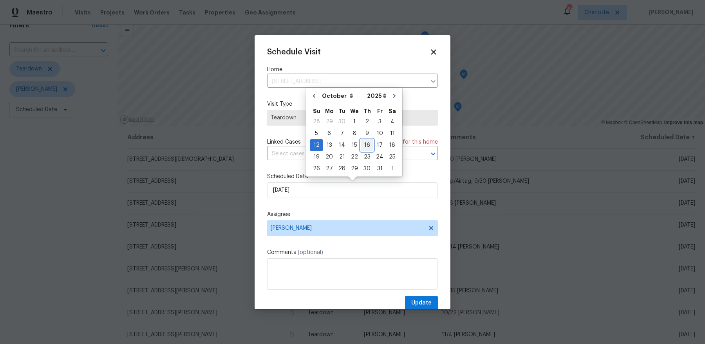
click at [365, 147] on div "16" at bounding box center [367, 145] width 13 height 11
type input "10/16/2025"
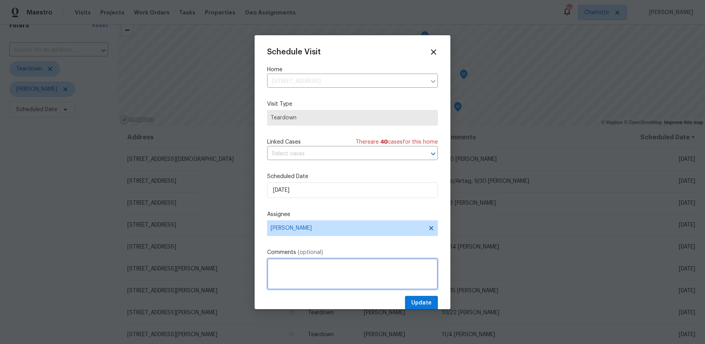
click at [328, 275] on textarea at bounding box center [352, 273] width 171 height 31
type textarea "10/17 COE"
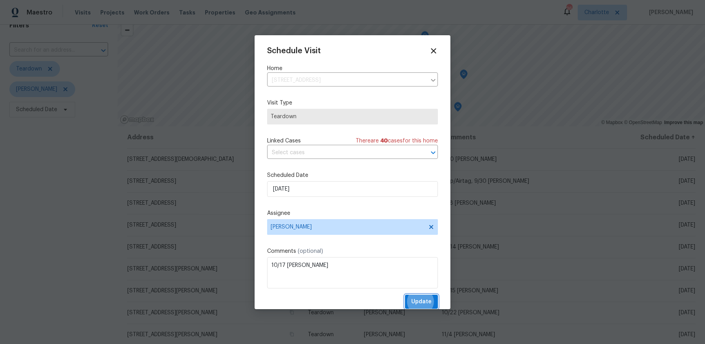
click at [405, 295] on button "Update" at bounding box center [421, 302] width 33 height 14
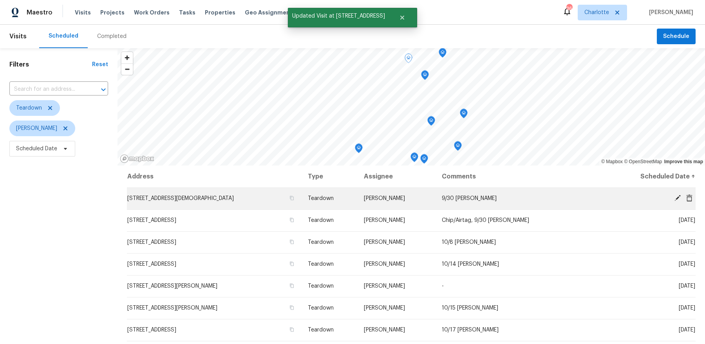
scroll to position [20, 0]
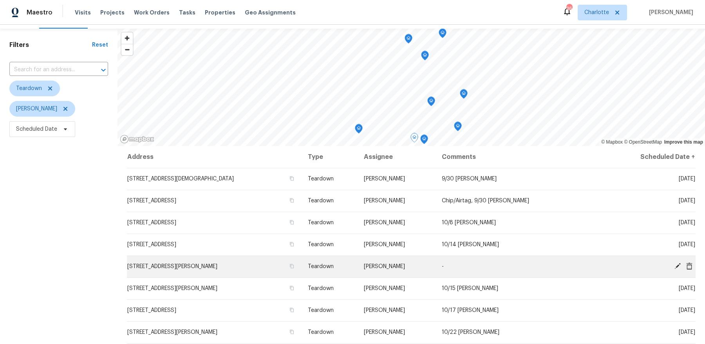
click at [677, 268] on icon at bounding box center [677, 266] width 7 height 7
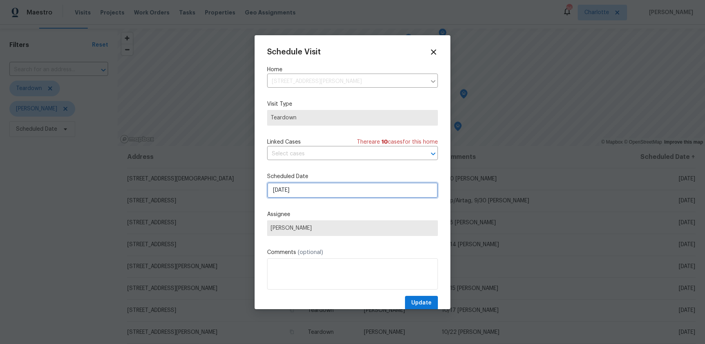
select select "9"
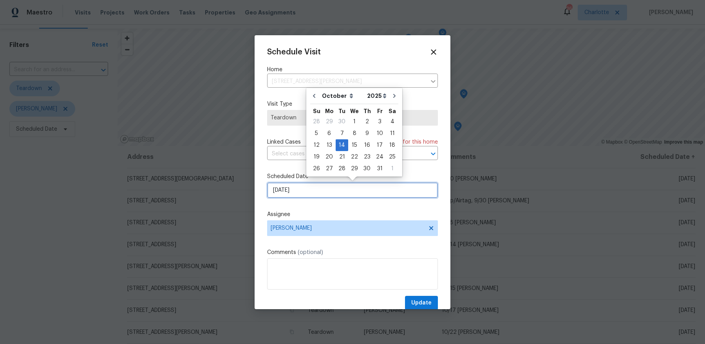
click at [365, 184] on input "10/14/2025" at bounding box center [352, 190] width 171 height 16
click at [379, 145] on div "17" at bounding box center [379, 145] width 13 height 11
type input "10/17/2025"
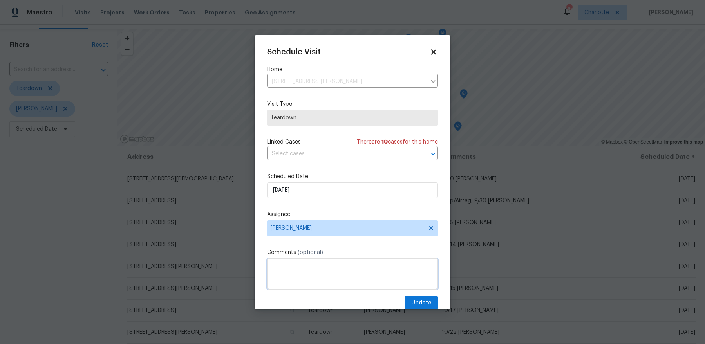
click at [301, 284] on textarea at bounding box center [352, 273] width 171 height 31
type textarea "10/19 COE"
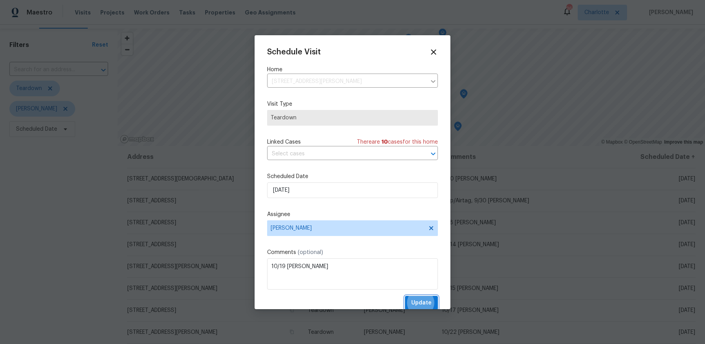
scroll to position [1, 0]
click at [405, 295] on button "Update" at bounding box center [421, 302] width 33 height 14
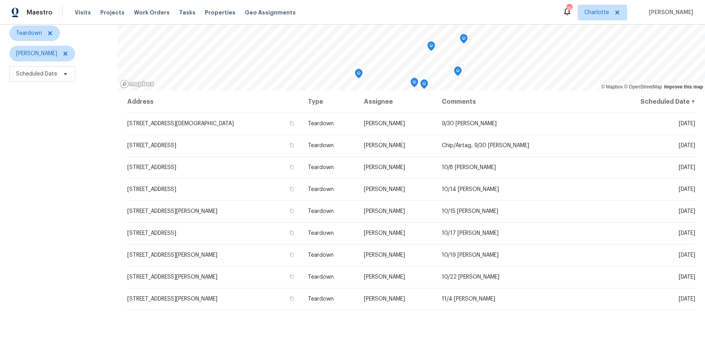
scroll to position [68, 0]
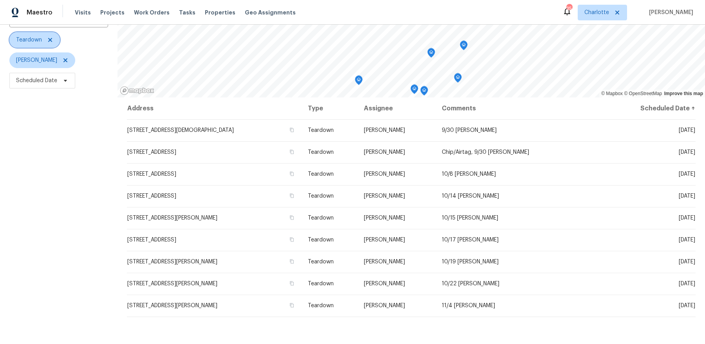
click at [49, 37] on icon at bounding box center [50, 40] width 6 height 6
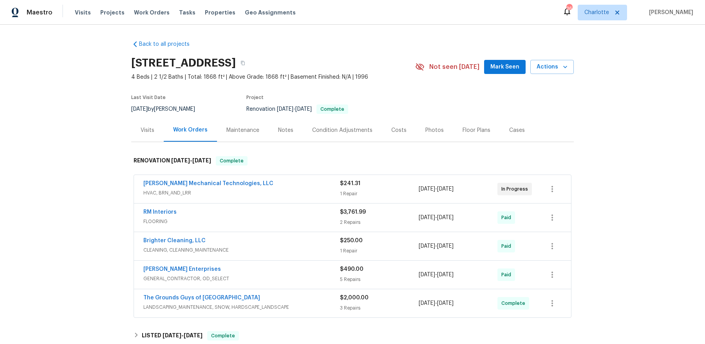
scroll to position [10, 0]
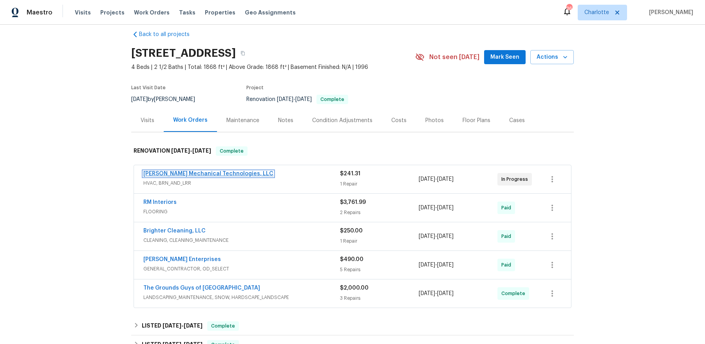
click at [226, 175] on link "[PERSON_NAME] Mechanical Technologies, LLC" at bounding box center [208, 173] width 130 height 5
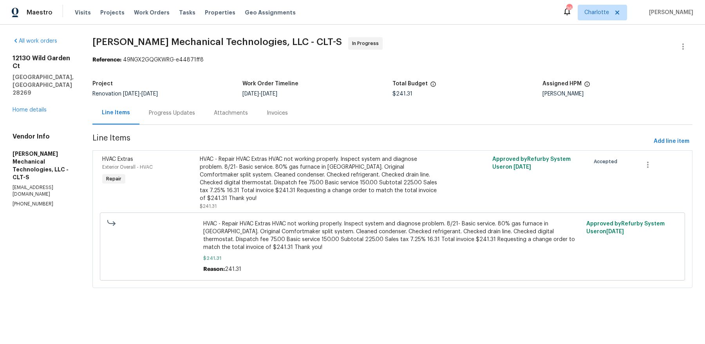
click at [184, 116] on div "Progress Updates" at bounding box center [172, 113] width 46 height 8
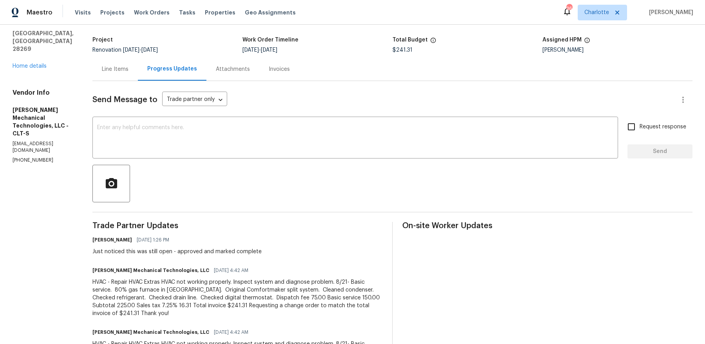
scroll to position [46, 0]
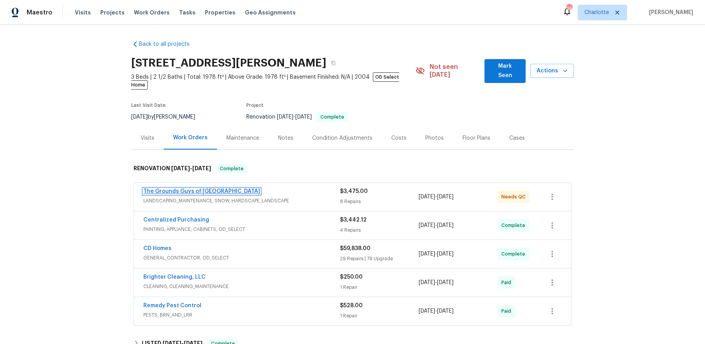
click at [199, 189] on link "The Grounds Guys of [GEOGRAPHIC_DATA]" at bounding box center [201, 191] width 117 height 5
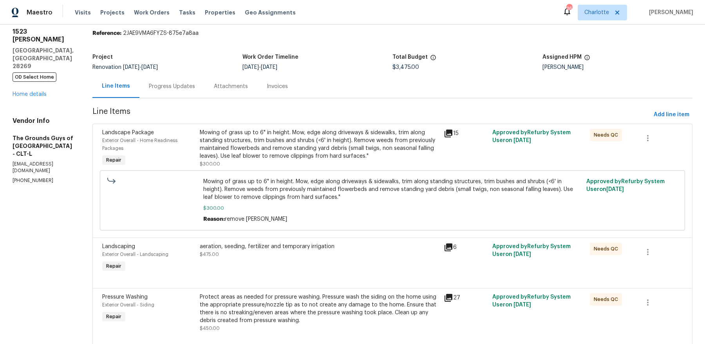
scroll to position [41, 0]
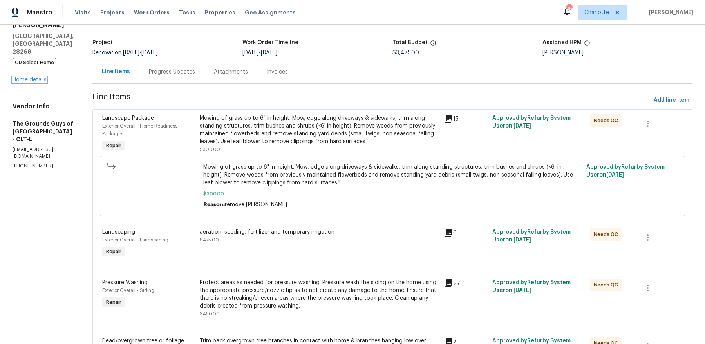
click at [22, 77] on link "Home details" at bounding box center [30, 79] width 34 height 5
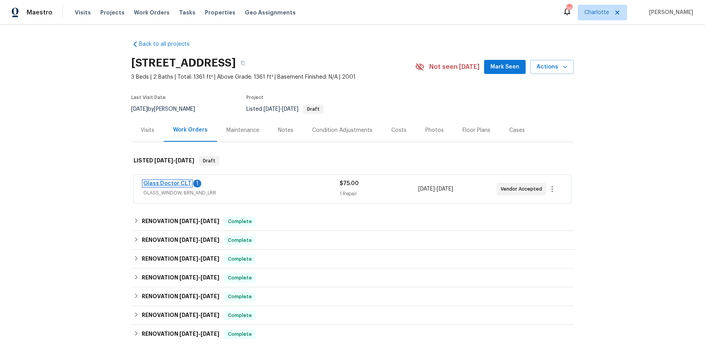
click at [164, 182] on link "Glass Doctor CLT" at bounding box center [167, 183] width 48 height 5
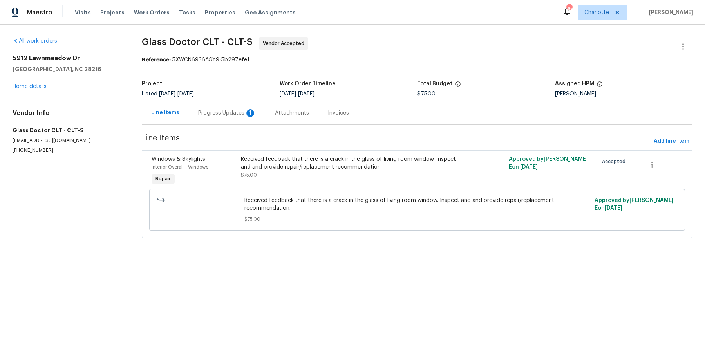
click at [227, 117] on div "Progress Updates 1" at bounding box center [227, 113] width 58 height 8
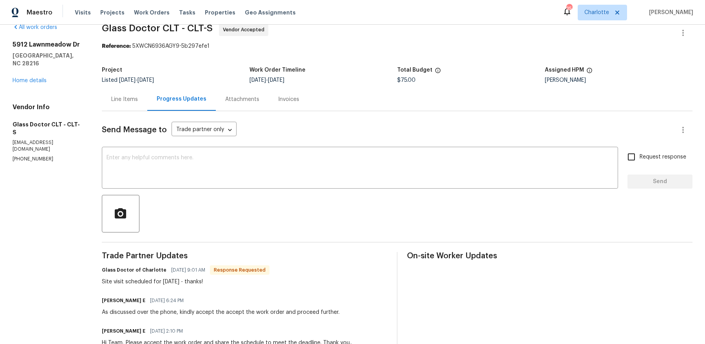
scroll to position [14, 0]
click at [22, 68] on div "[STREET_ADDRESS][PERSON_NAME] Home details" at bounding box center [48, 62] width 70 height 44
click at [22, 78] on link "Home details" at bounding box center [30, 80] width 34 height 5
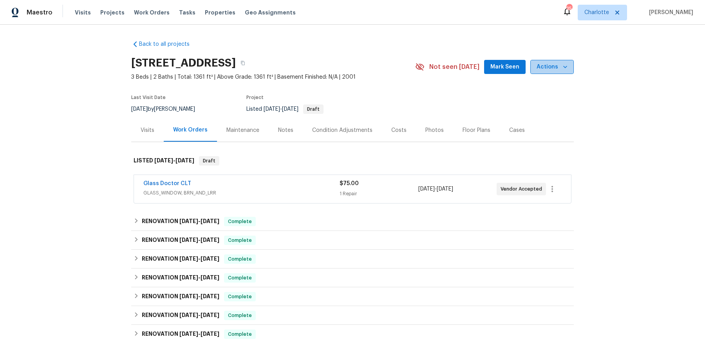
click at [562, 63] on icon "button" at bounding box center [565, 67] width 8 height 8
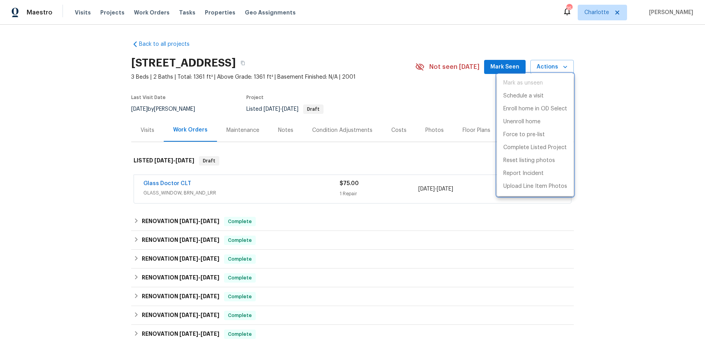
click at [539, 60] on div at bounding box center [352, 172] width 705 height 344
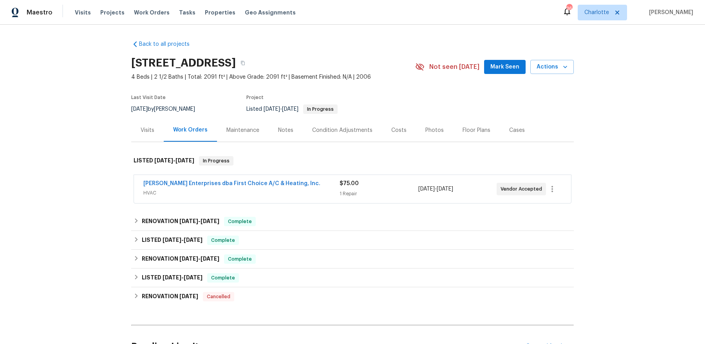
click at [233, 186] on span "Nordman Enterprises dba First Choice A/C & Heating, Inc." at bounding box center [231, 184] width 177 height 8
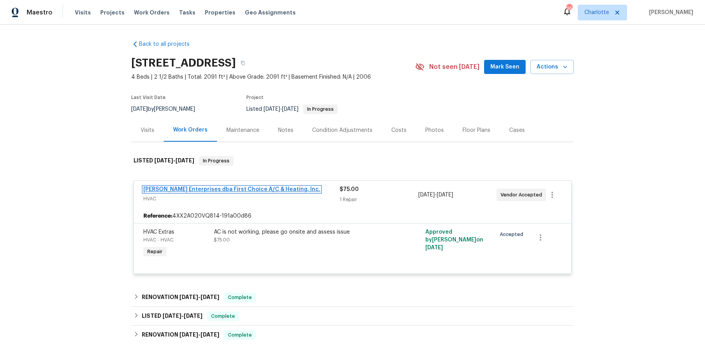
click at [231, 187] on link "Nordman Enterprises dba First Choice A/C & Heating, Inc." at bounding box center [231, 189] width 177 height 5
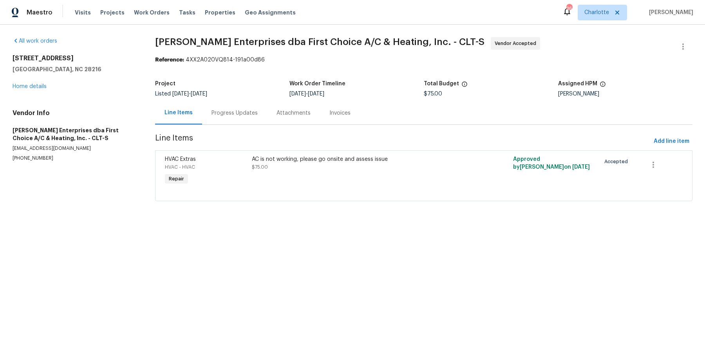
click at [225, 110] on div "Progress Updates" at bounding box center [234, 113] width 46 height 8
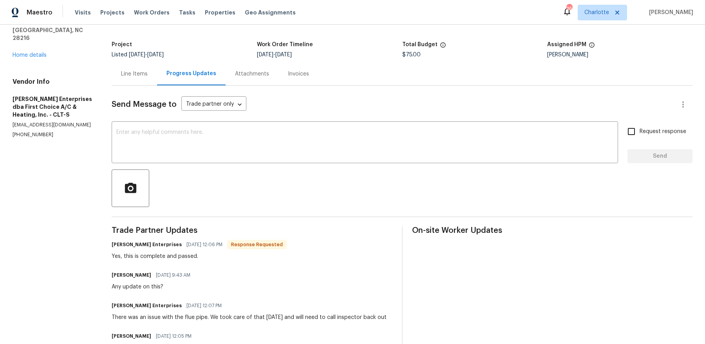
scroll to position [37, 0]
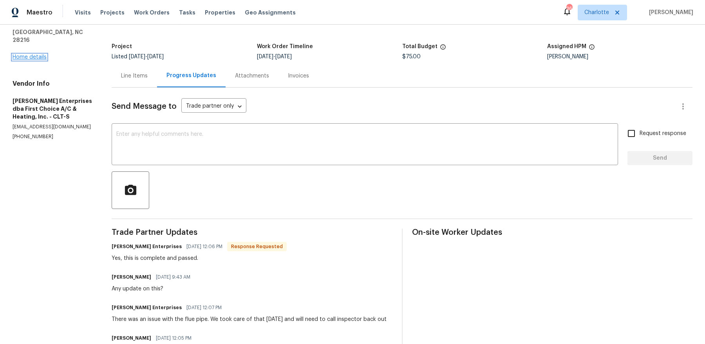
click at [32, 54] on link "Home details" at bounding box center [30, 56] width 34 height 5
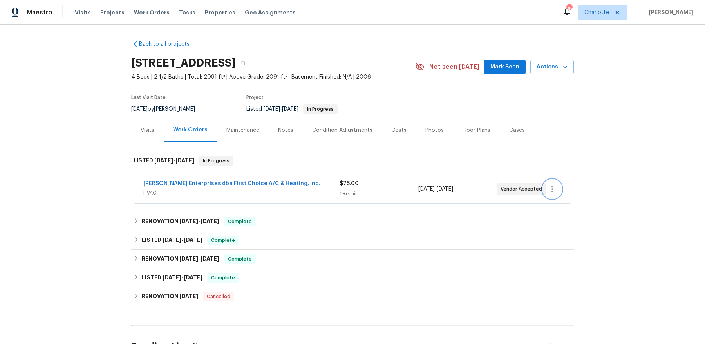
click at [551, 189] on icon "button" at bounding box center [551, 188] width 9 height 9
click at [555, 227] on li "Delete" at bounding box center [585, 227] width 85 height 13
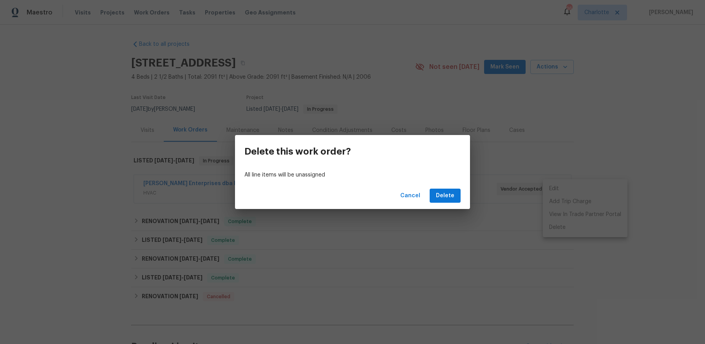
click at [443, 203] on div "Cancel Delete" at bounding box center [352, 195] width 235 height 27
click at [441, 198] on span "Delete" at bounding box center [445, 196] width 18 height 10
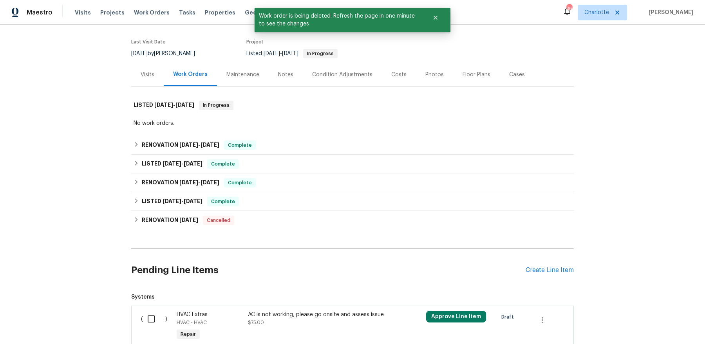
scroll to position [121, 0]
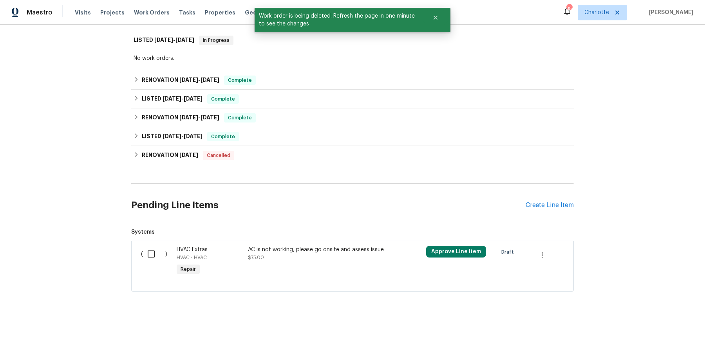
click at [146, 252] on input "checkbox" at bounding box center [154, 254] width 22 height 16
checkbox input "true"
click at [47, 275] on span "Cancel (1) Item" at bounding box center [41, 325] width 50 height 10
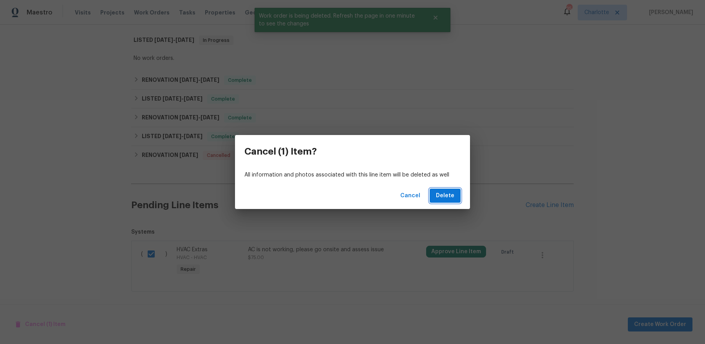
click at [457, 201] on button "Delete" at bounding box center [445, 196] width 31 height 14
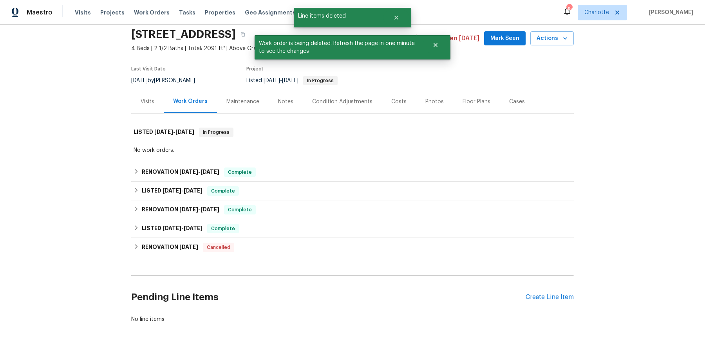
scroll to position [0, 0]
